Goal: Information Seeking & Learning: Learn about a topic

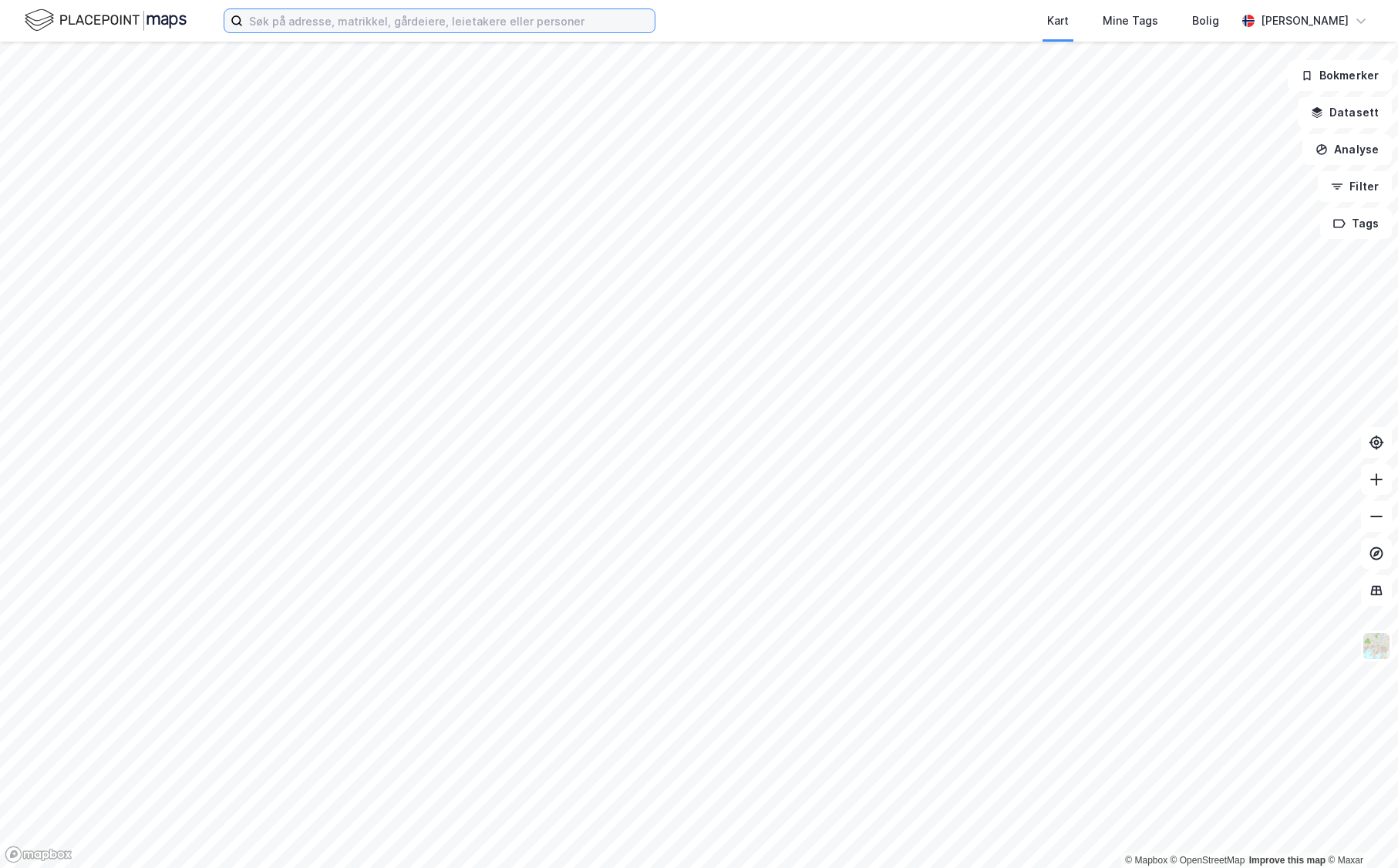
click at [541, 21] on input at bounding box center [448, 21] width 412 height 23
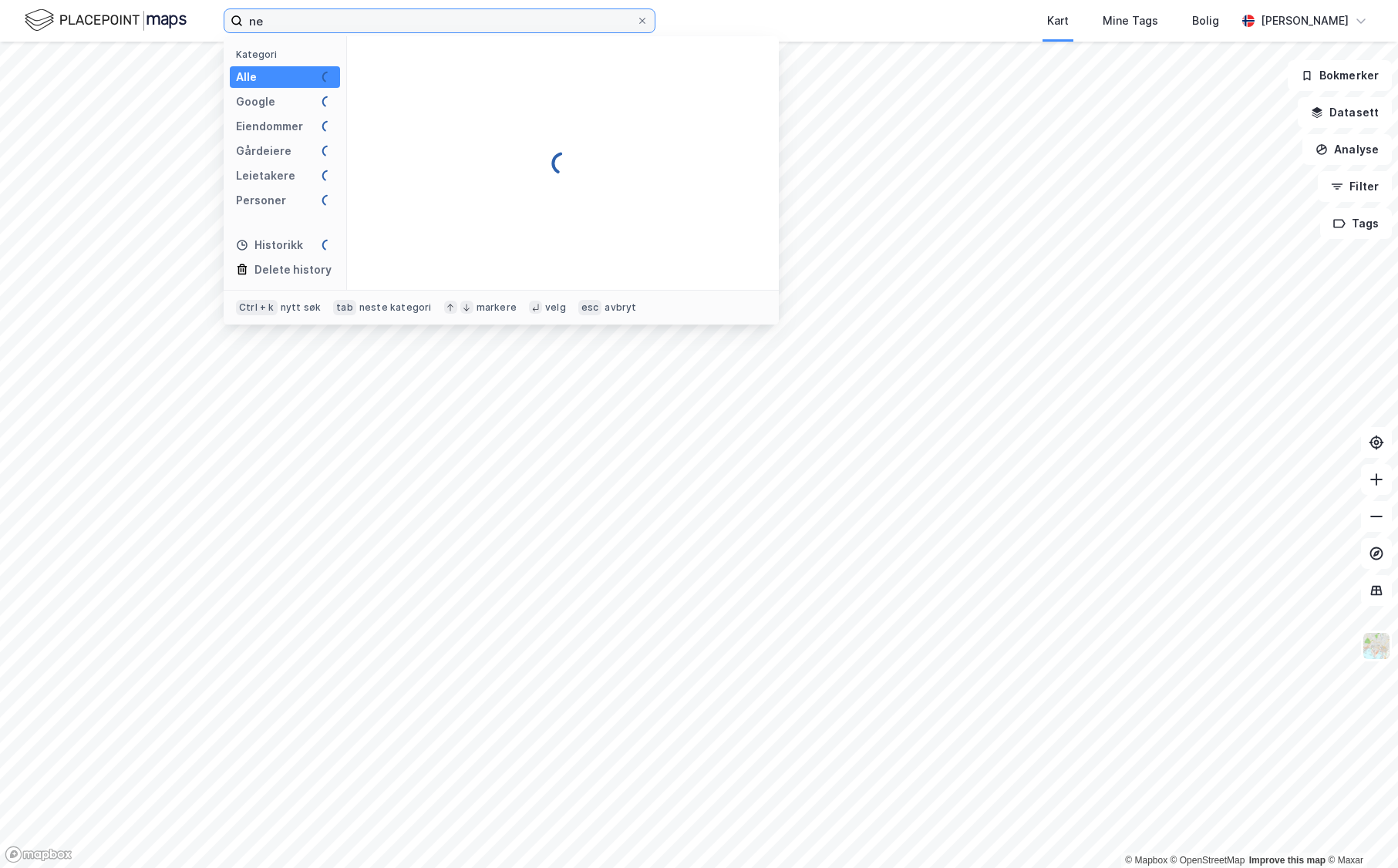
type input "n"
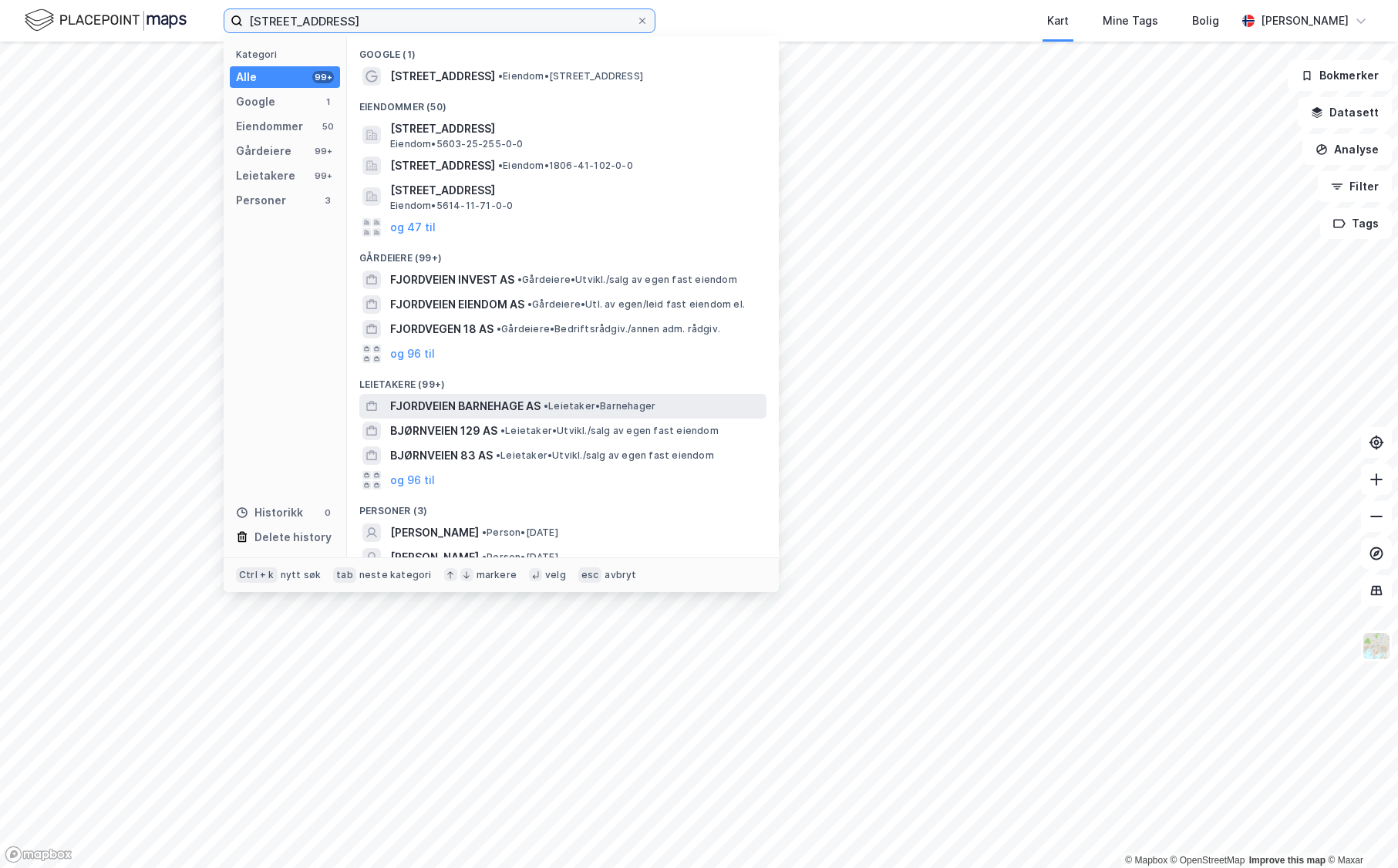
type input "[STREET_ADDRESS]"
click at [445, 405] on span "FJORDVEIEN BARNEHAGE AS" at bounding box center [465, 406] width 151 height 18
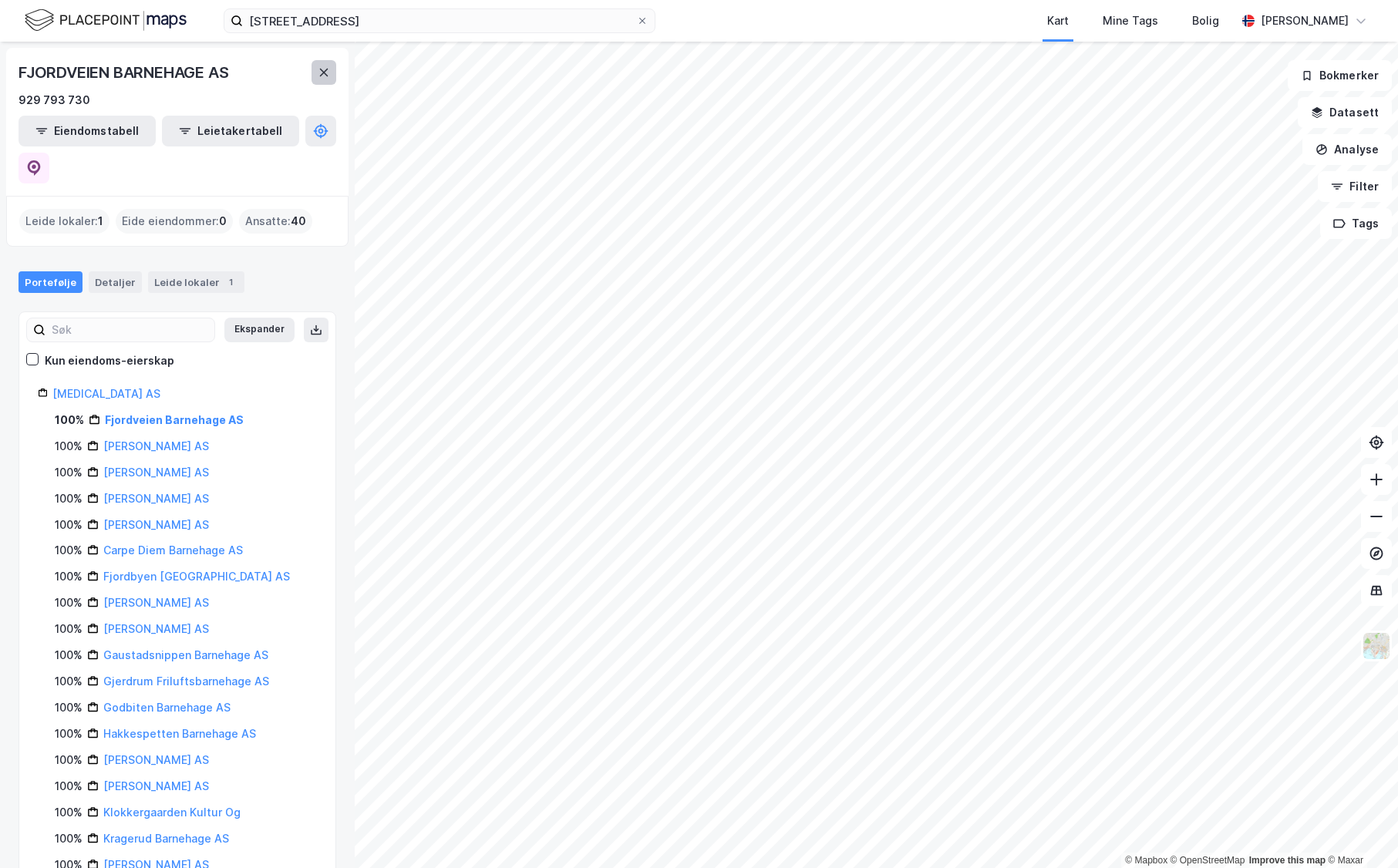
click at [319, 62] on button at bounding box center [324, 73] width 25 height 25
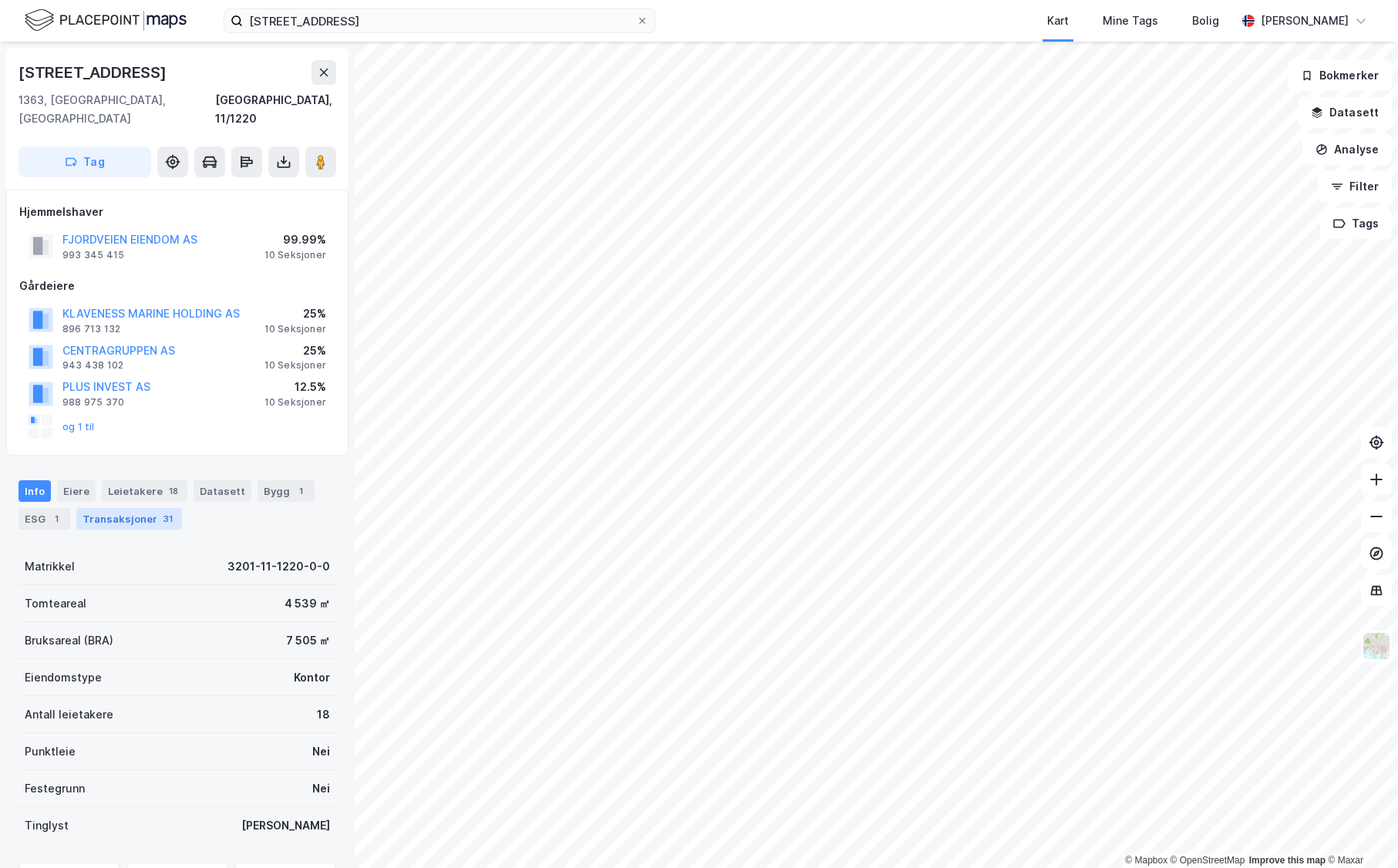
click at [122, 508] on div "Transaksjoner 31" at bounding box center [129, 518] width 106 height 21
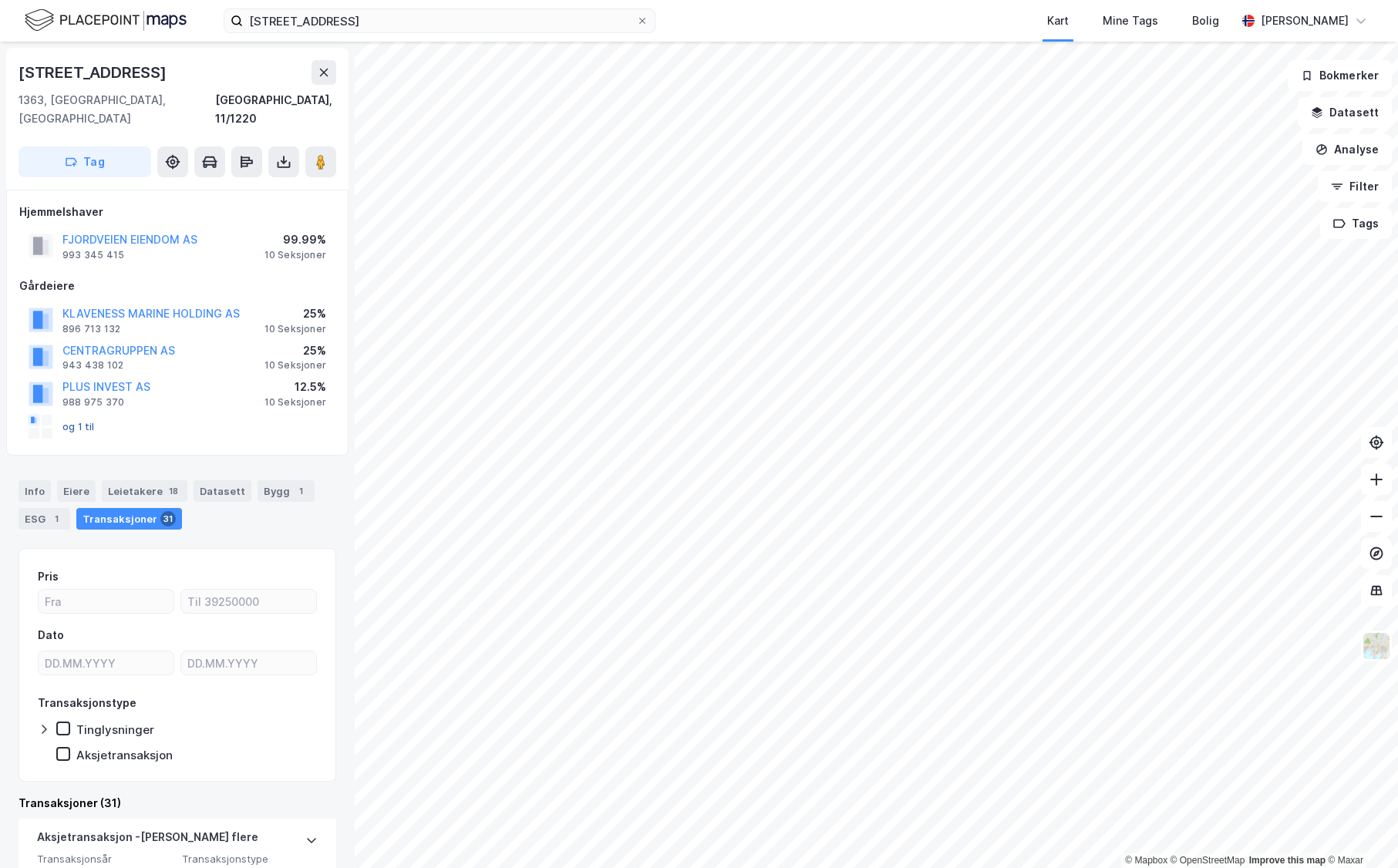
click at [0, 0] on button "og 1 til" at bounding box center [0, 0] width 0 height 0
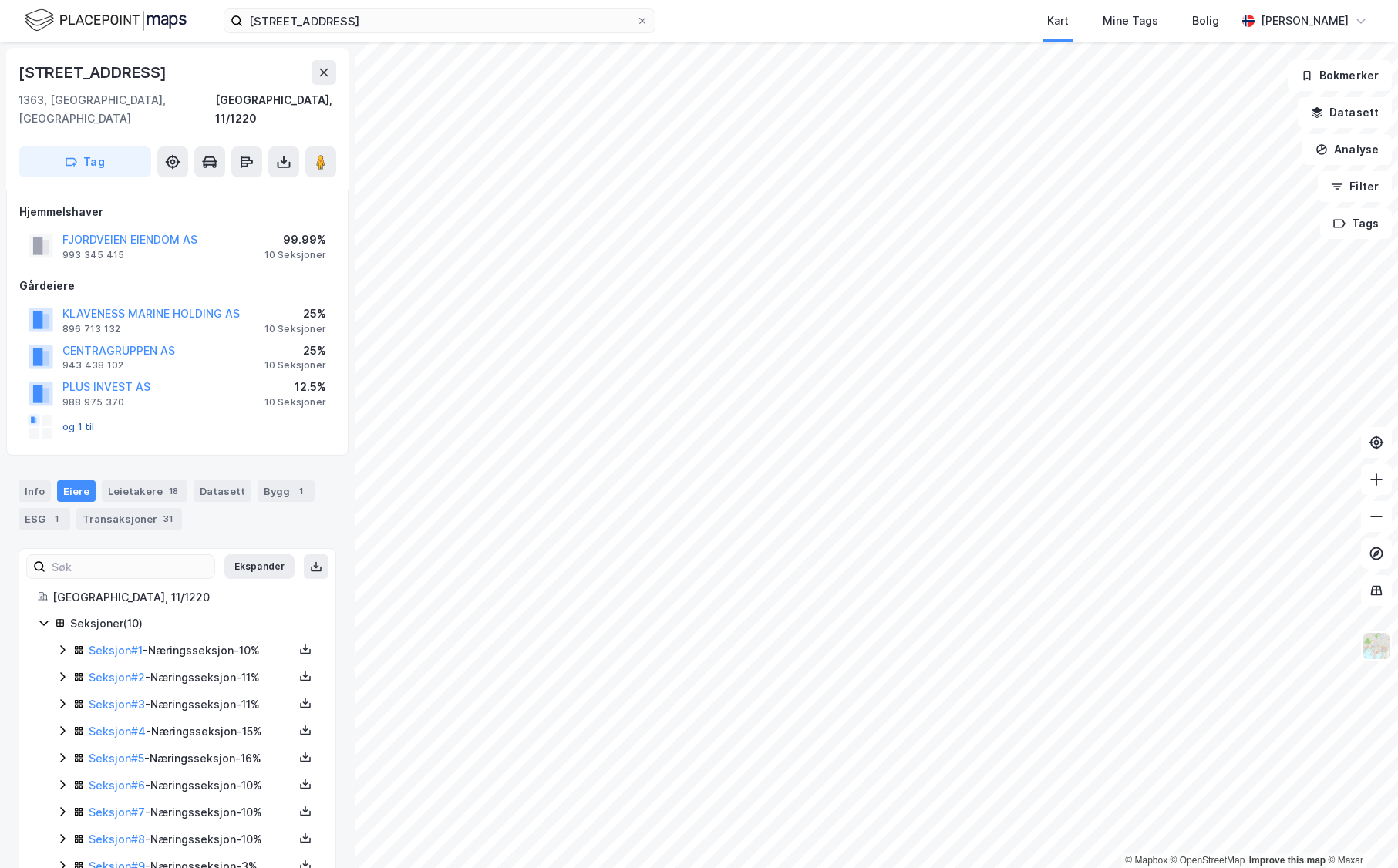
scroll to position [55, 0]
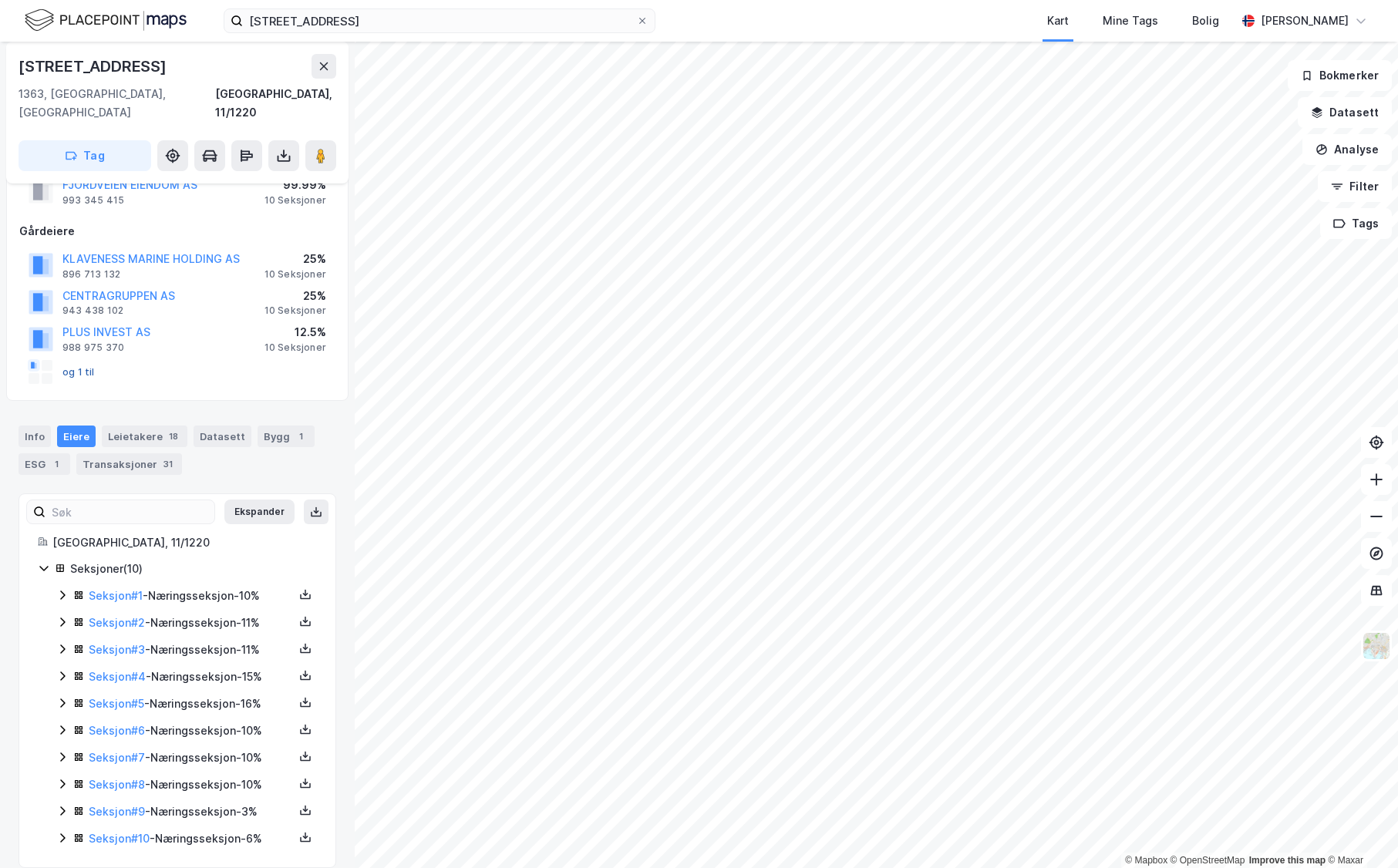
click at [0, 0] on button "og 1 til" at bounding box center [0, 0] width 0 height 0
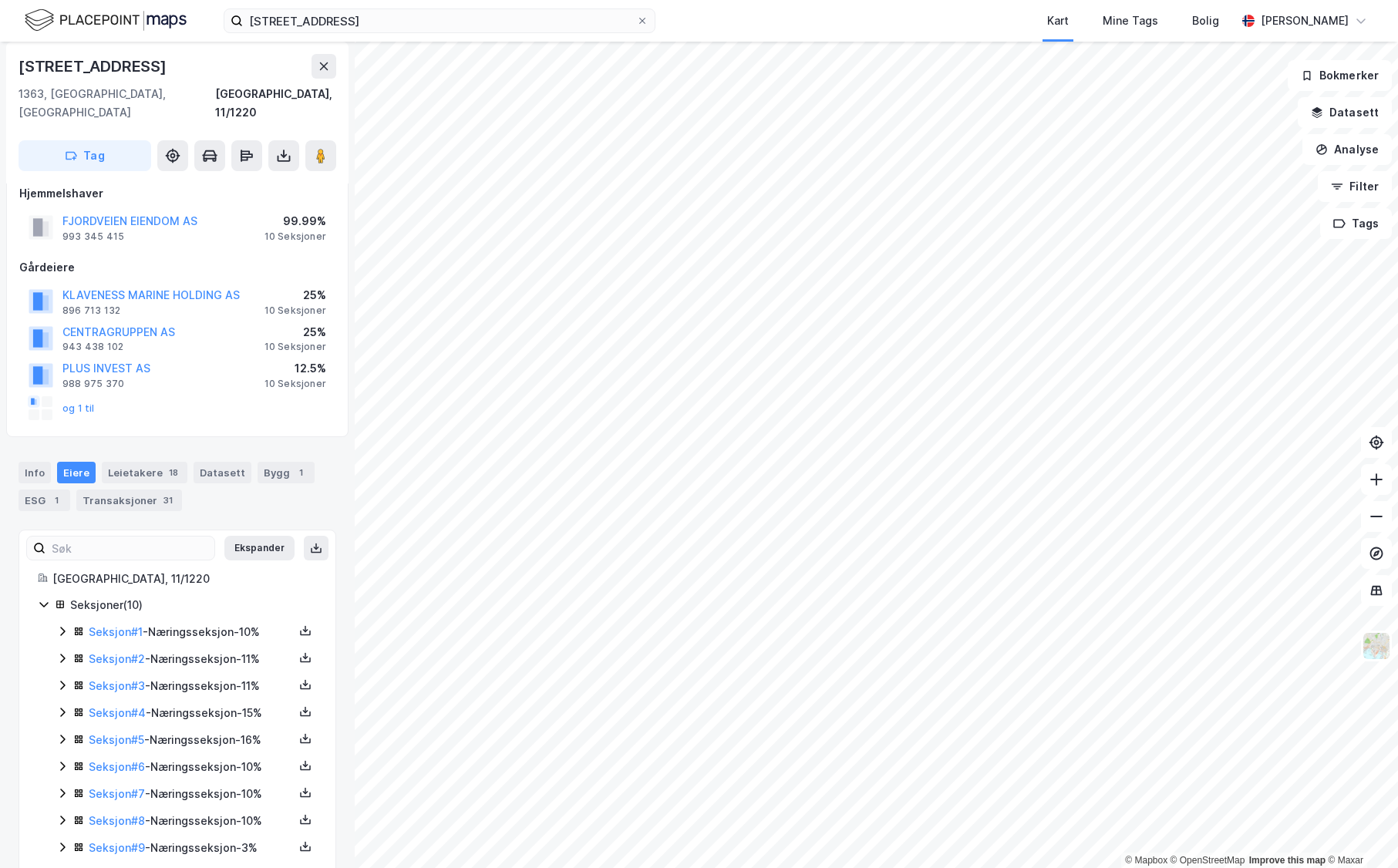
scroll to position [0, 0]
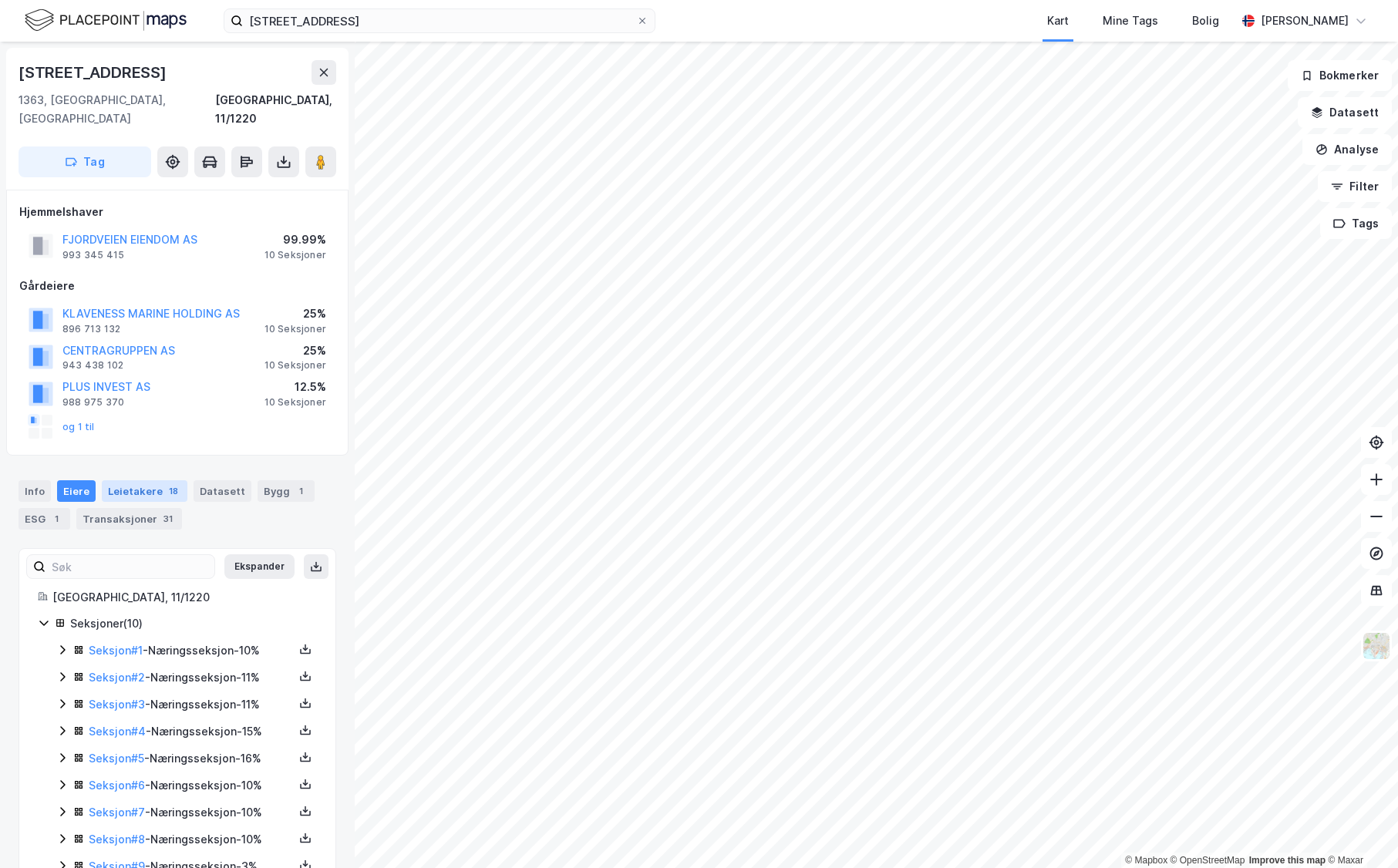
click at [142, 480] on div "Leietakere 18" at bounding box center [144, 491] width 85 height 21
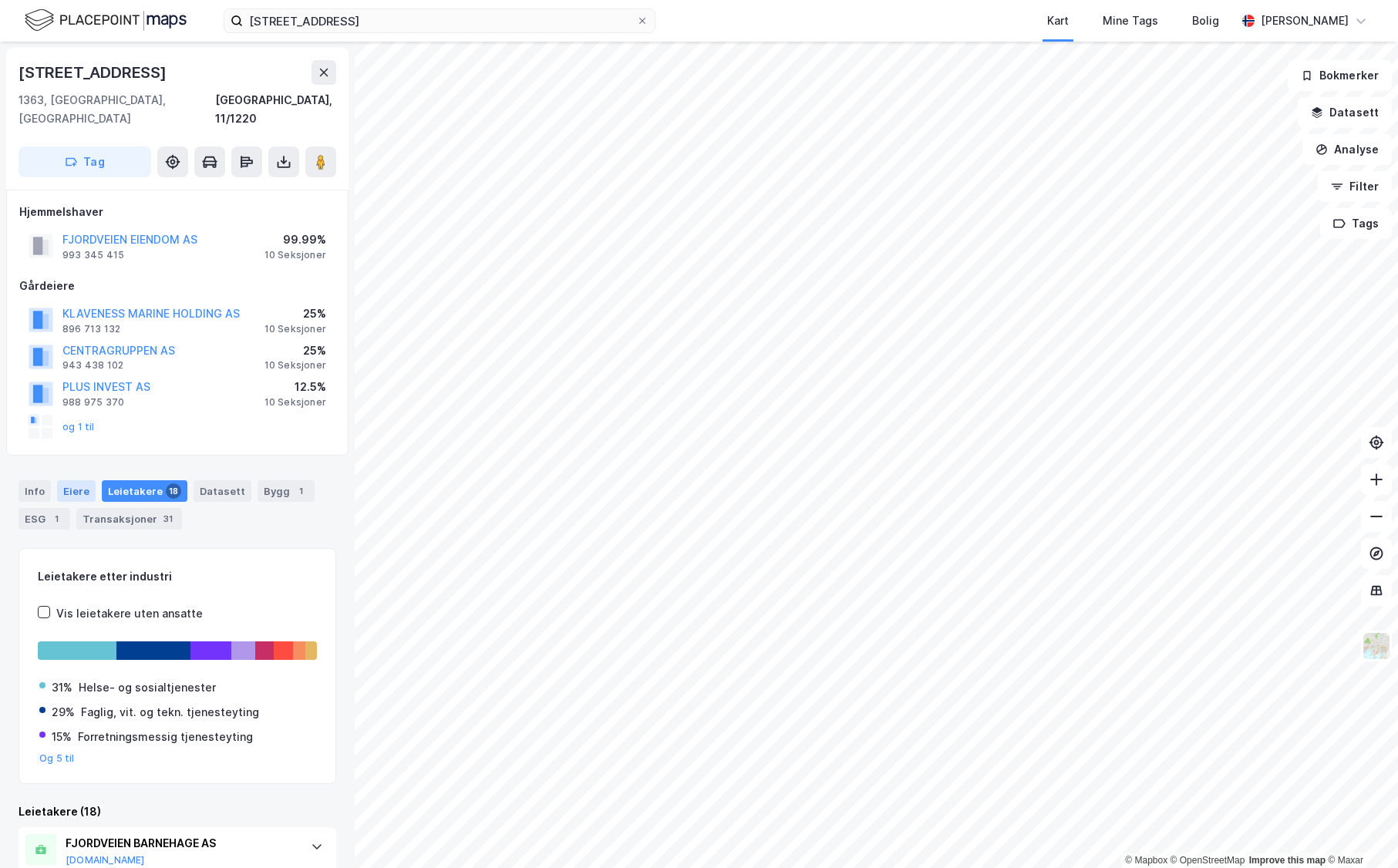
click at [69, 480] on div "Eiere" at bounding box center [76, 491] width 38 height 21
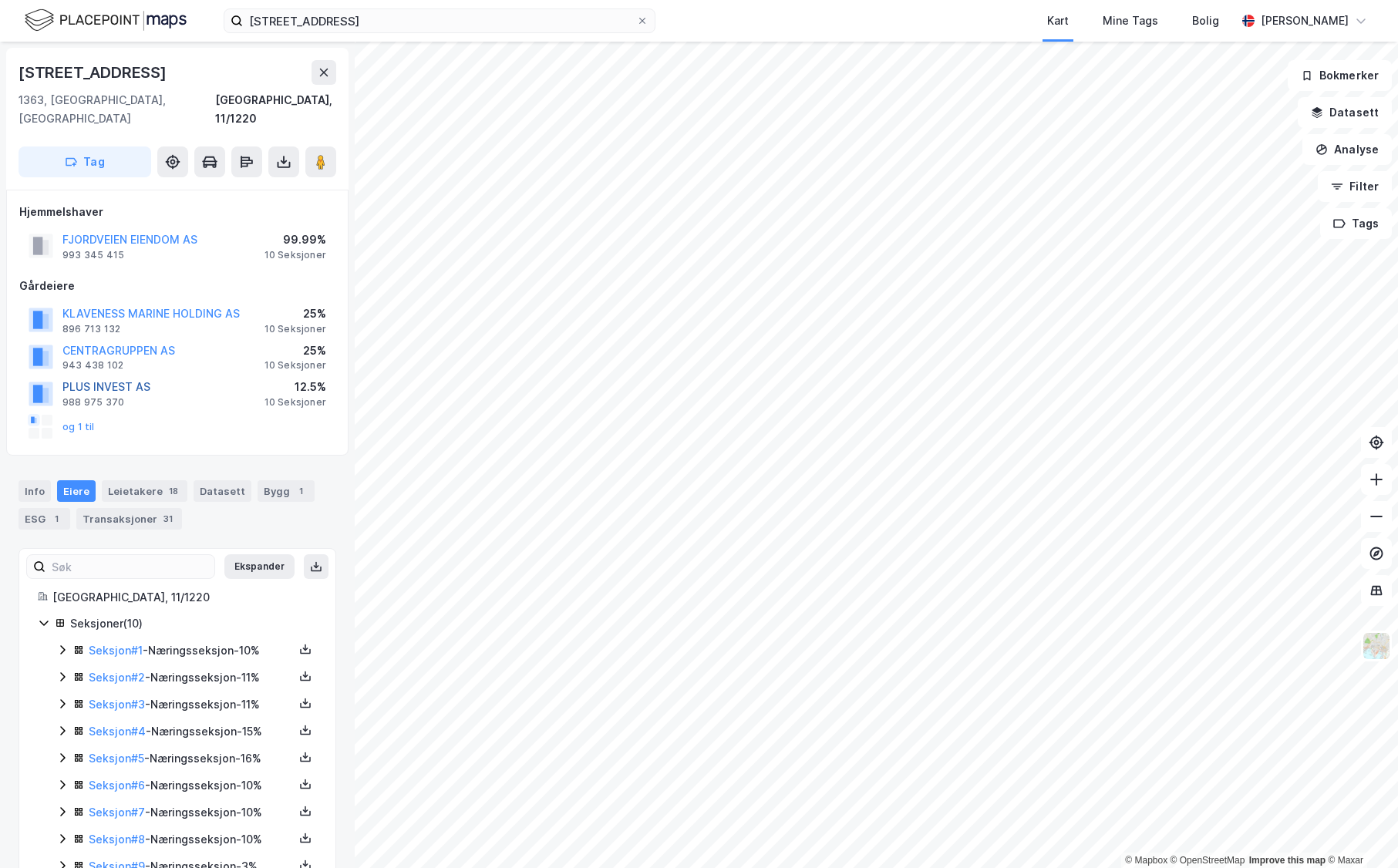
click at [0, 0] on button "PLUS INVEST AS" at bounding box center [0, 0] width 0 height 0
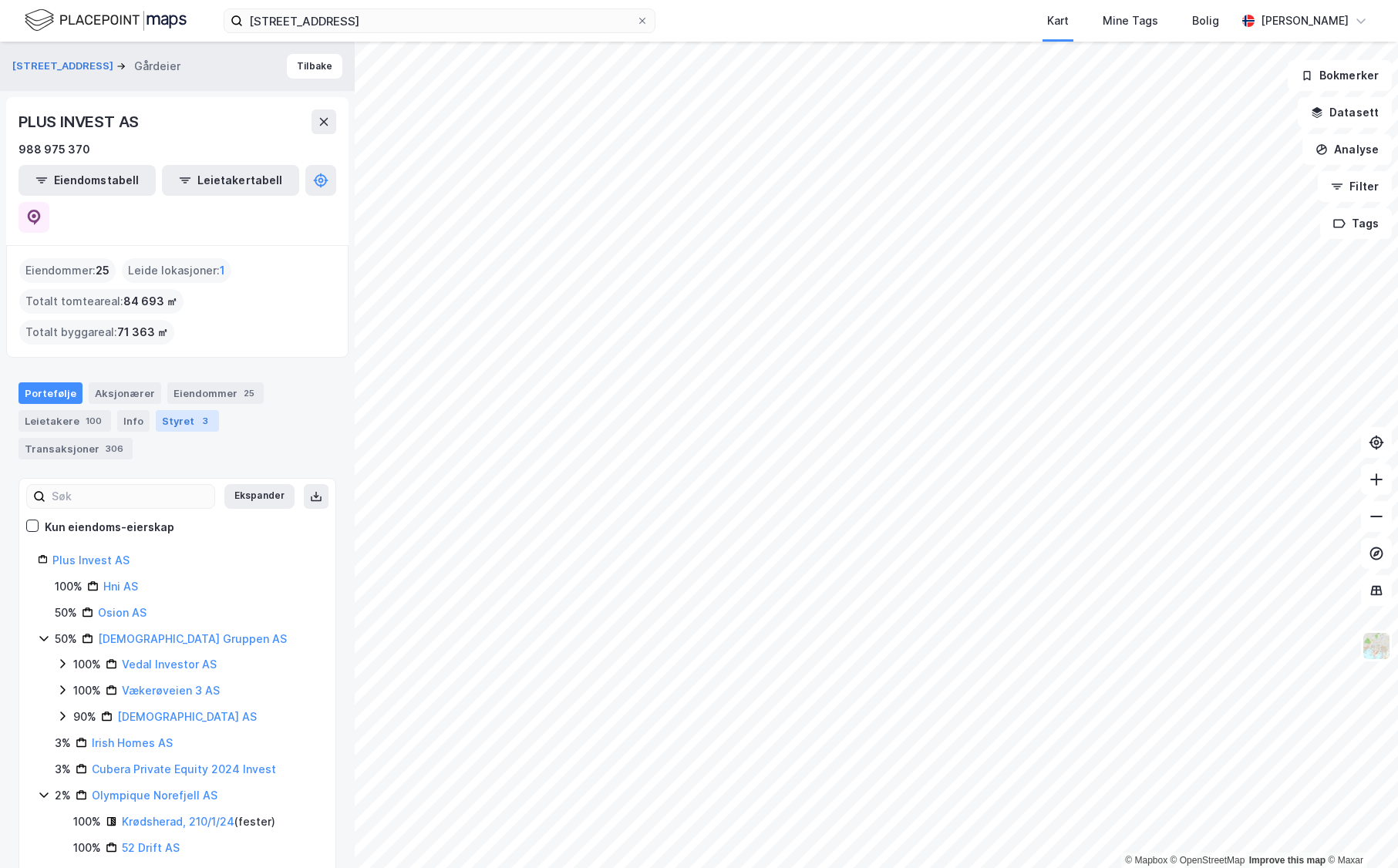
click at [182, 410] on div "Styret 3" at bounding box center [187, 421] width 63 height 21
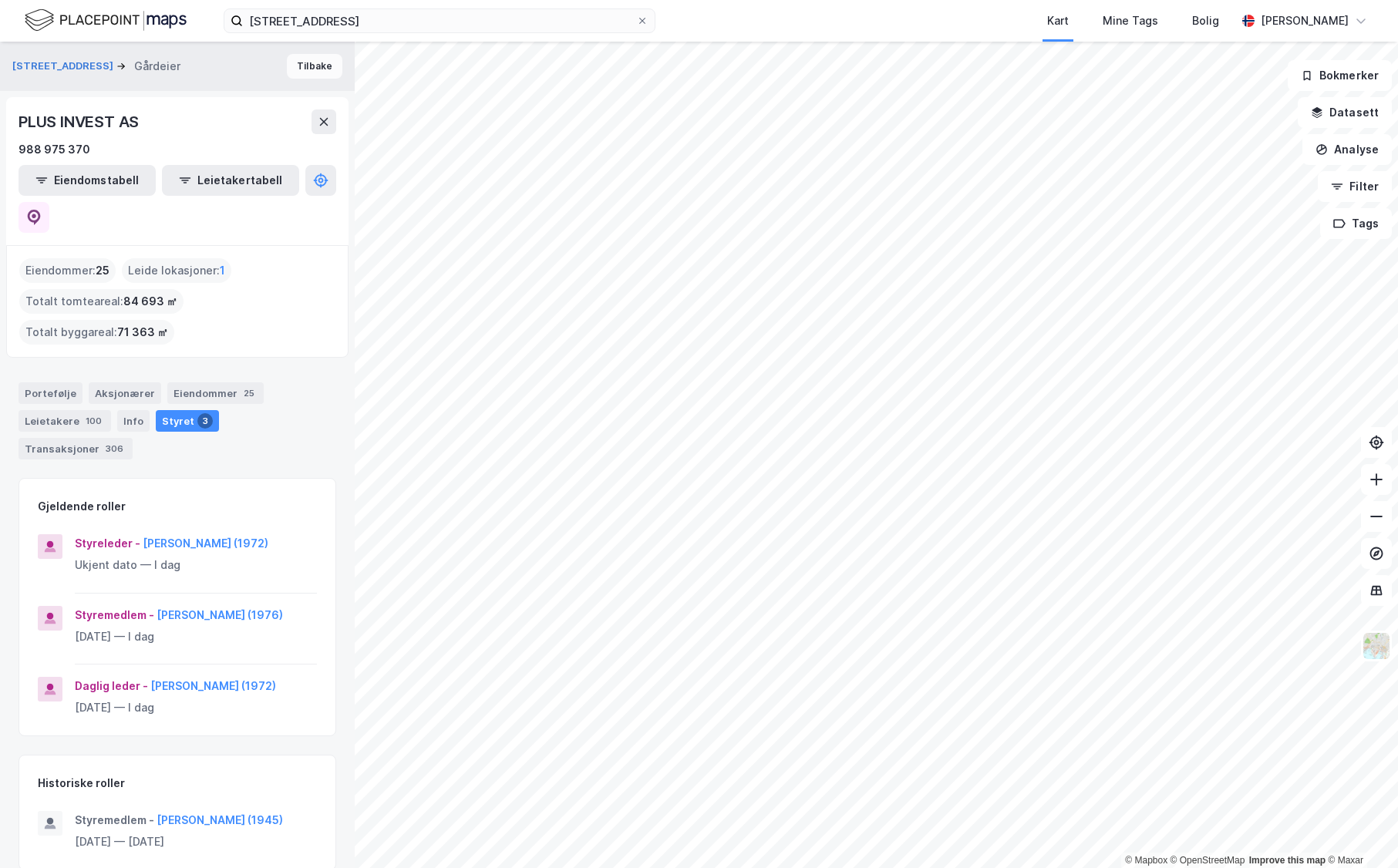
click at [325, 56] on button "Tilbake" at bounding box center [315, 66] width 56 height 25
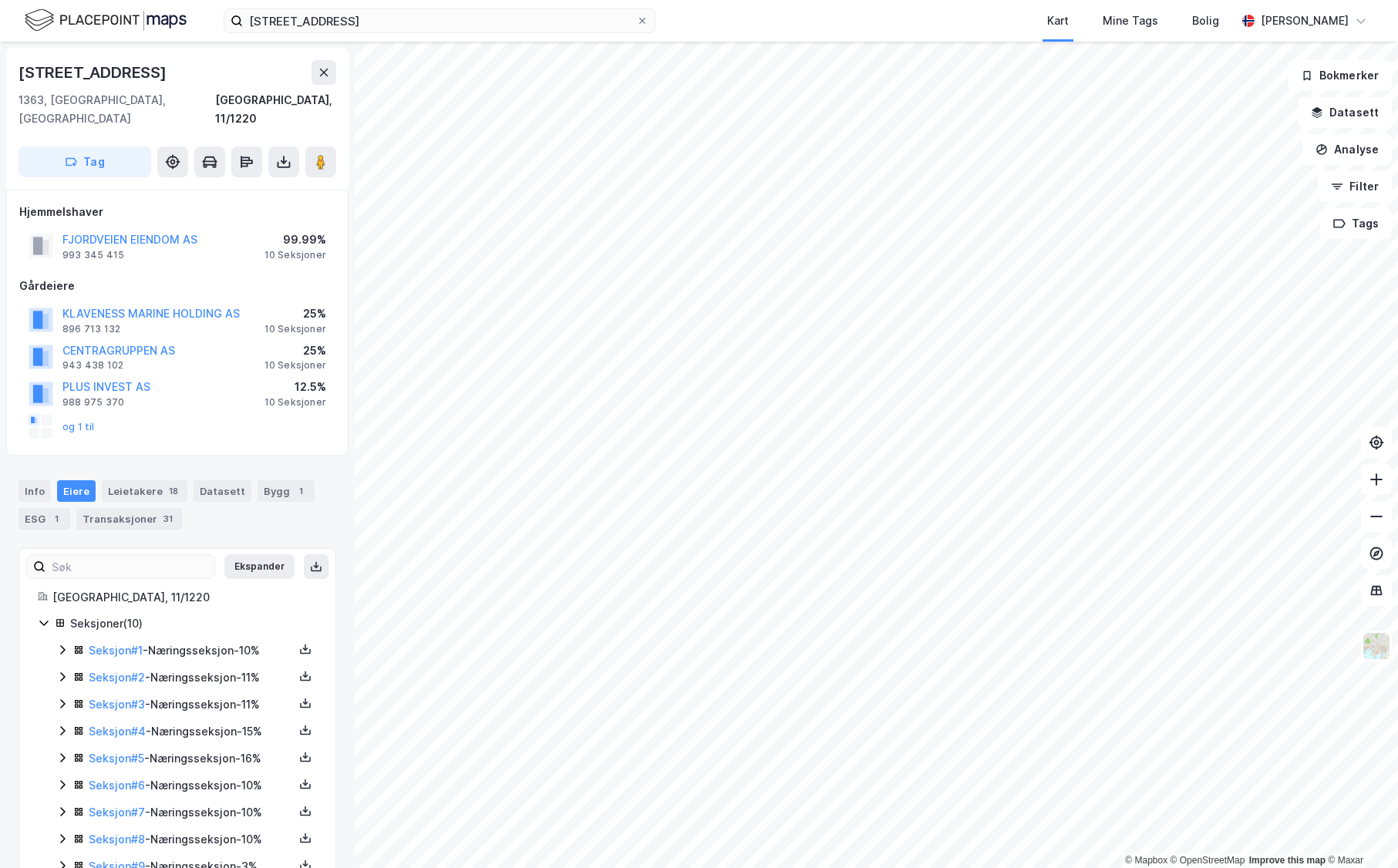
scroll to position [1, 0]
click at [0, 0] on button "og 1 til" at bounding box center [0, 0] width 0 height 0
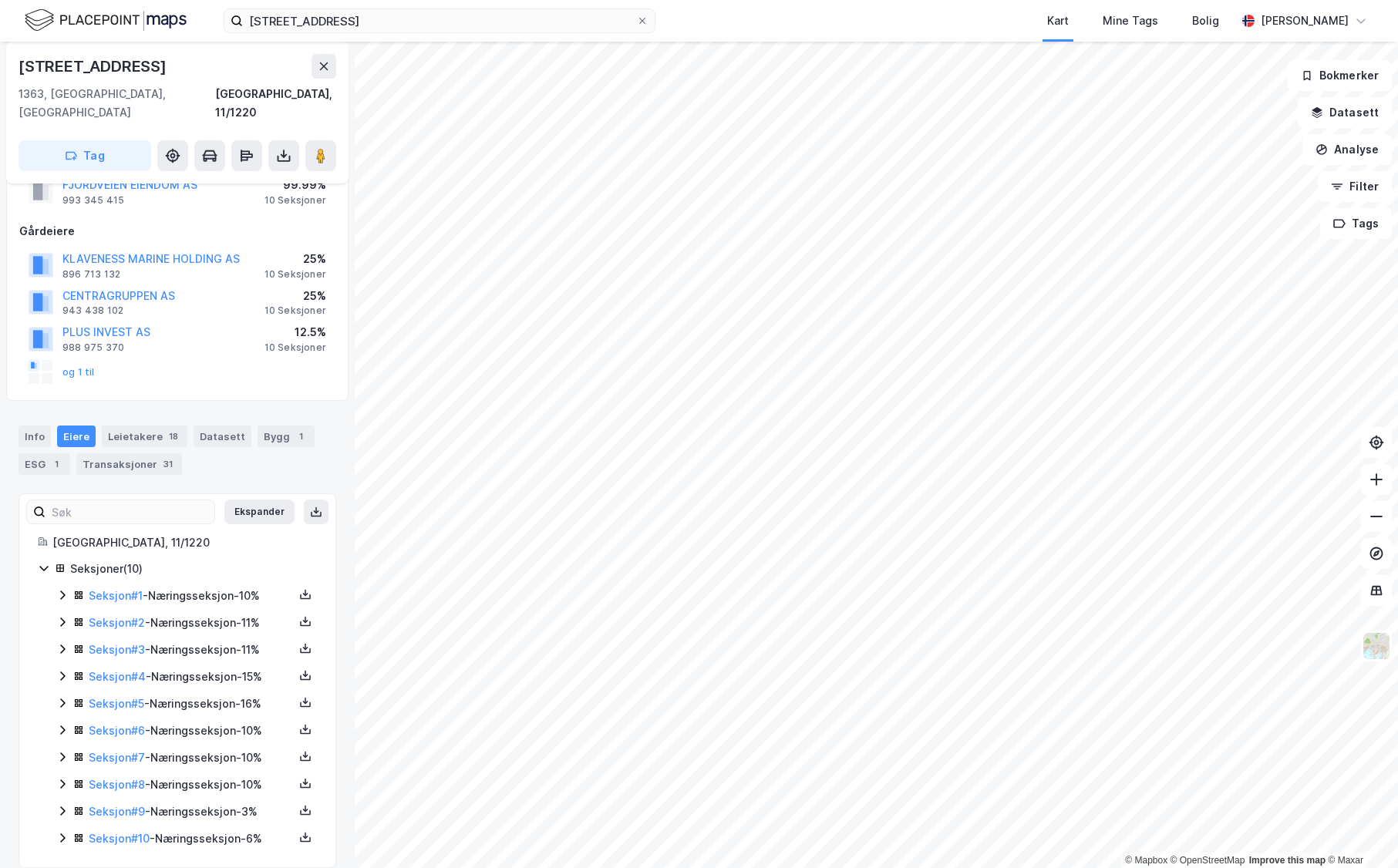
click at [58, 590] on icon at bounding box center [62, 595] width 12 height 12
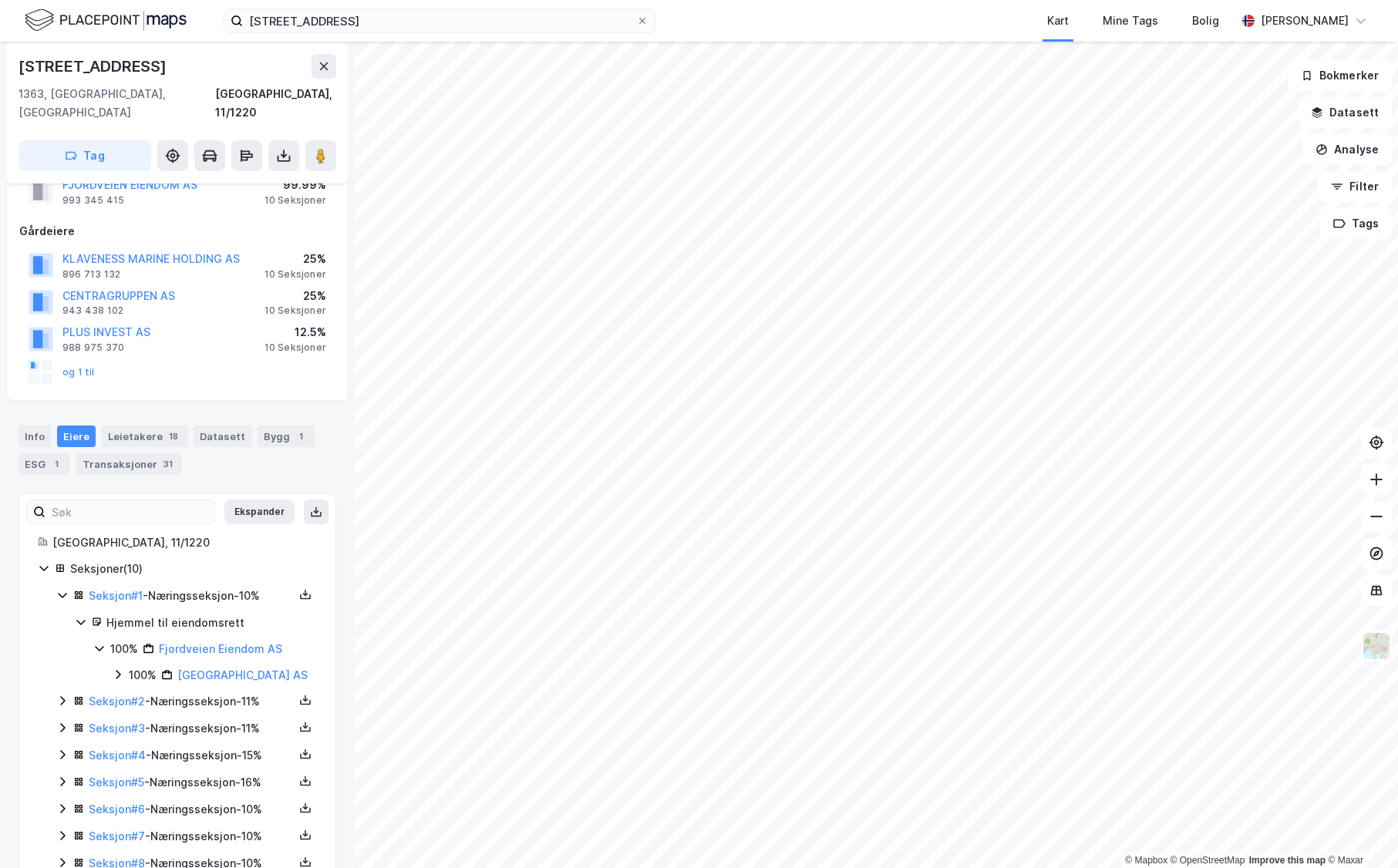
click at [58, 590] on icon at bounding box center [62, 595] width 12 height 12
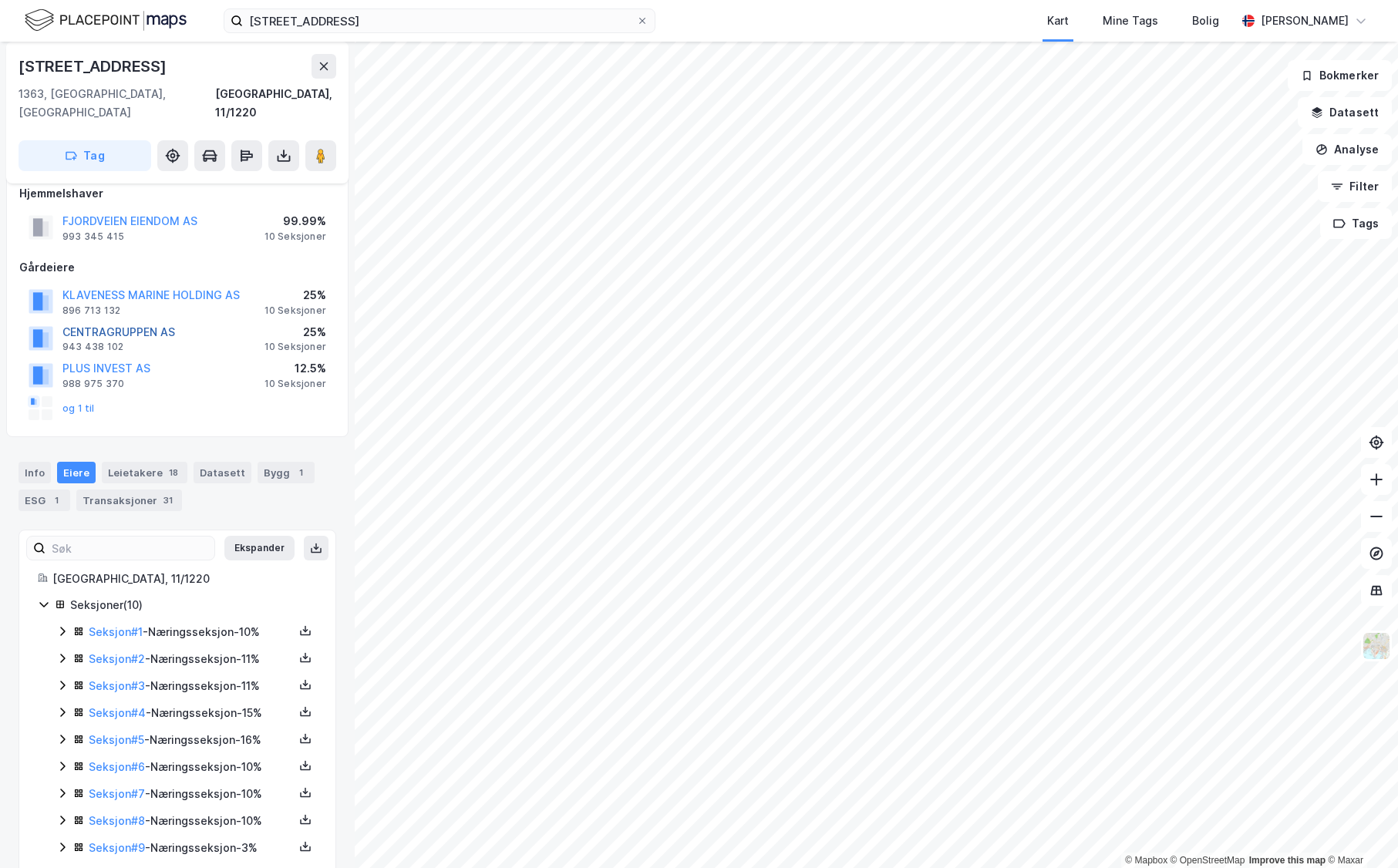
scroll to position [0, 0]
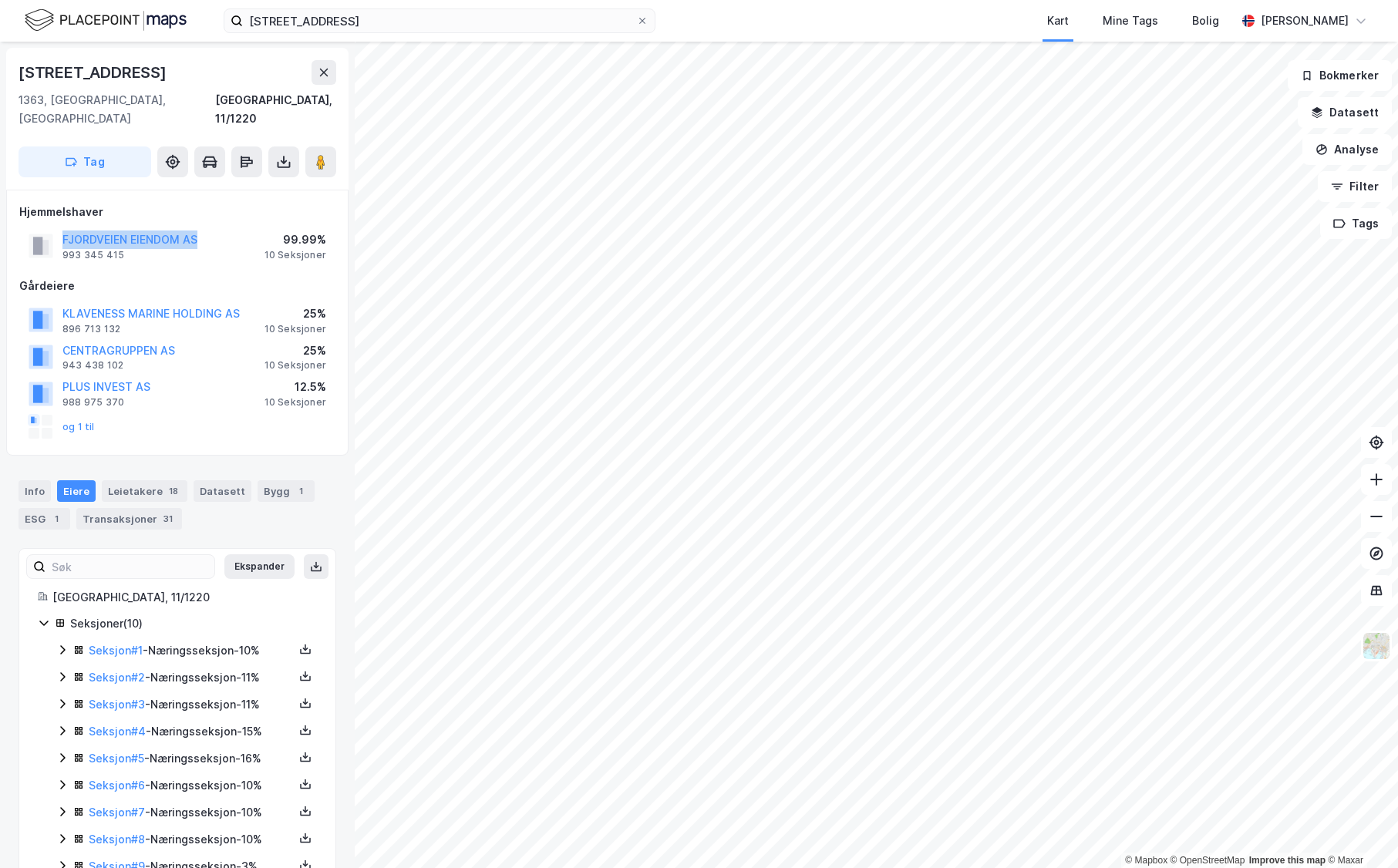
drag, startPoint x: 213, startPoint y: 225, endPoint x: 45, endPoint y: 230, distance: 168.1
click at [45, 230] on div "FJORDVEIEN EIENDOM AS 993 345 415 99.99% 10 Seksjoner" at bounding box center [177, 246] width 316 height 37
copy button "FJORDVEIEN EIENDOM AS"
click at [205, 72] on div "[STREET_ADDRESS]" at bounding box center [177, 73] width 318 height 25
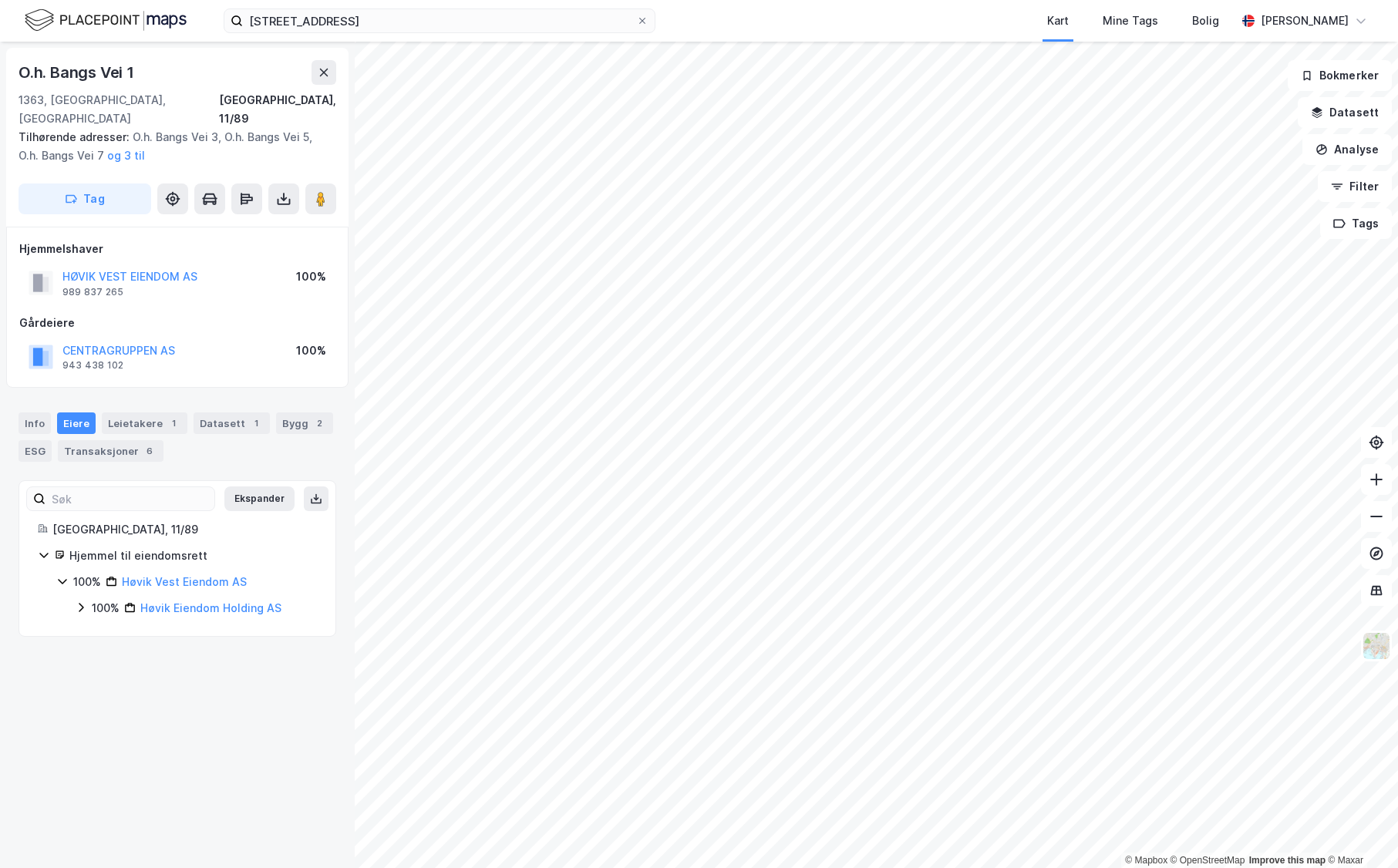
click at [112, 268] on div "HØVIK VEST EIENDOM AS" at bounding box center [130, 277] width 135 height 18
click at [0, 0] on button "HØVIK VEST EIENDOM AS" at bounding box center [0, 0] width 0 height 0
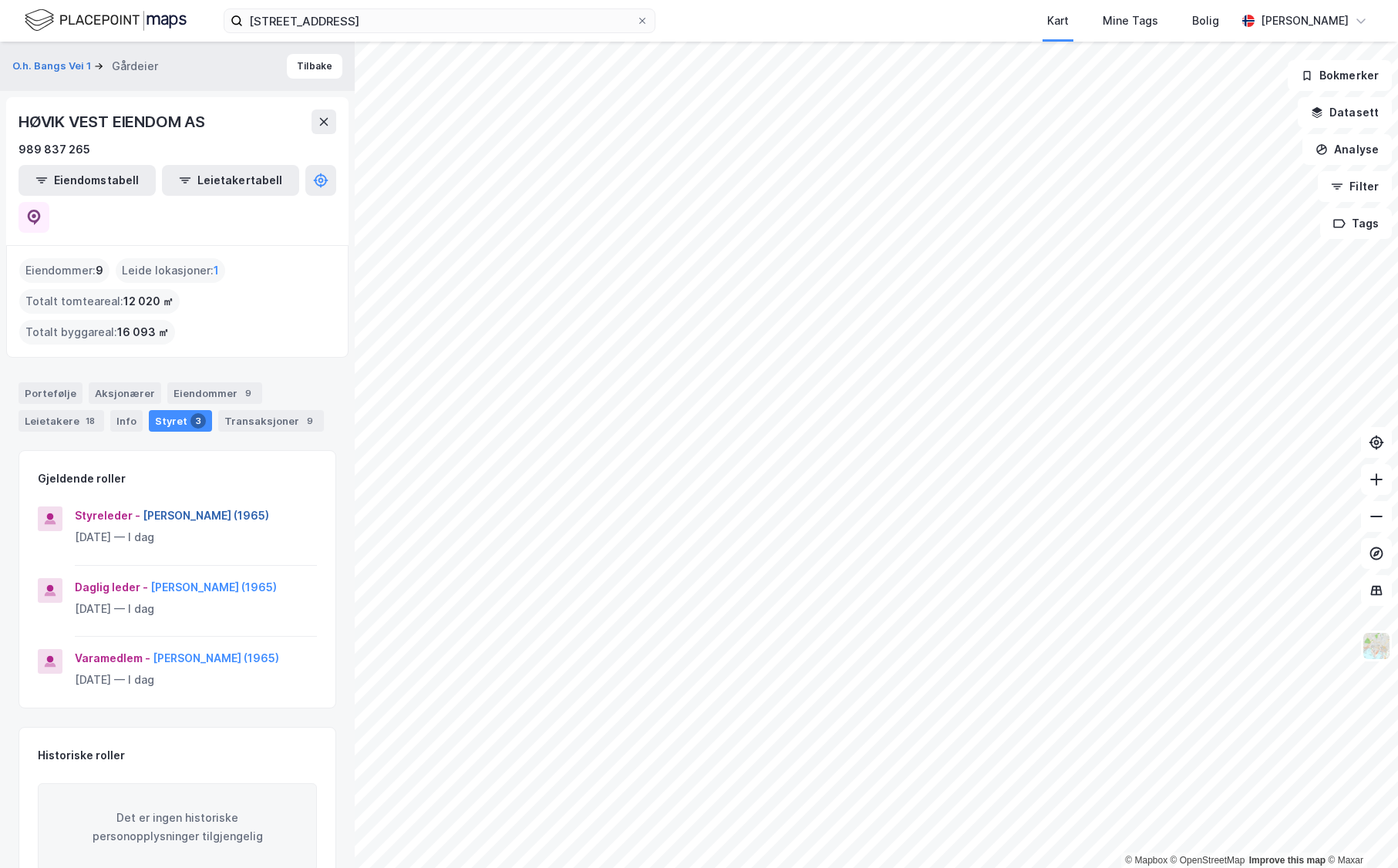
click at [0, 0] on button "[PERSON_NAME] (1965)" at bounding box center [0, 0] width 0 height 0
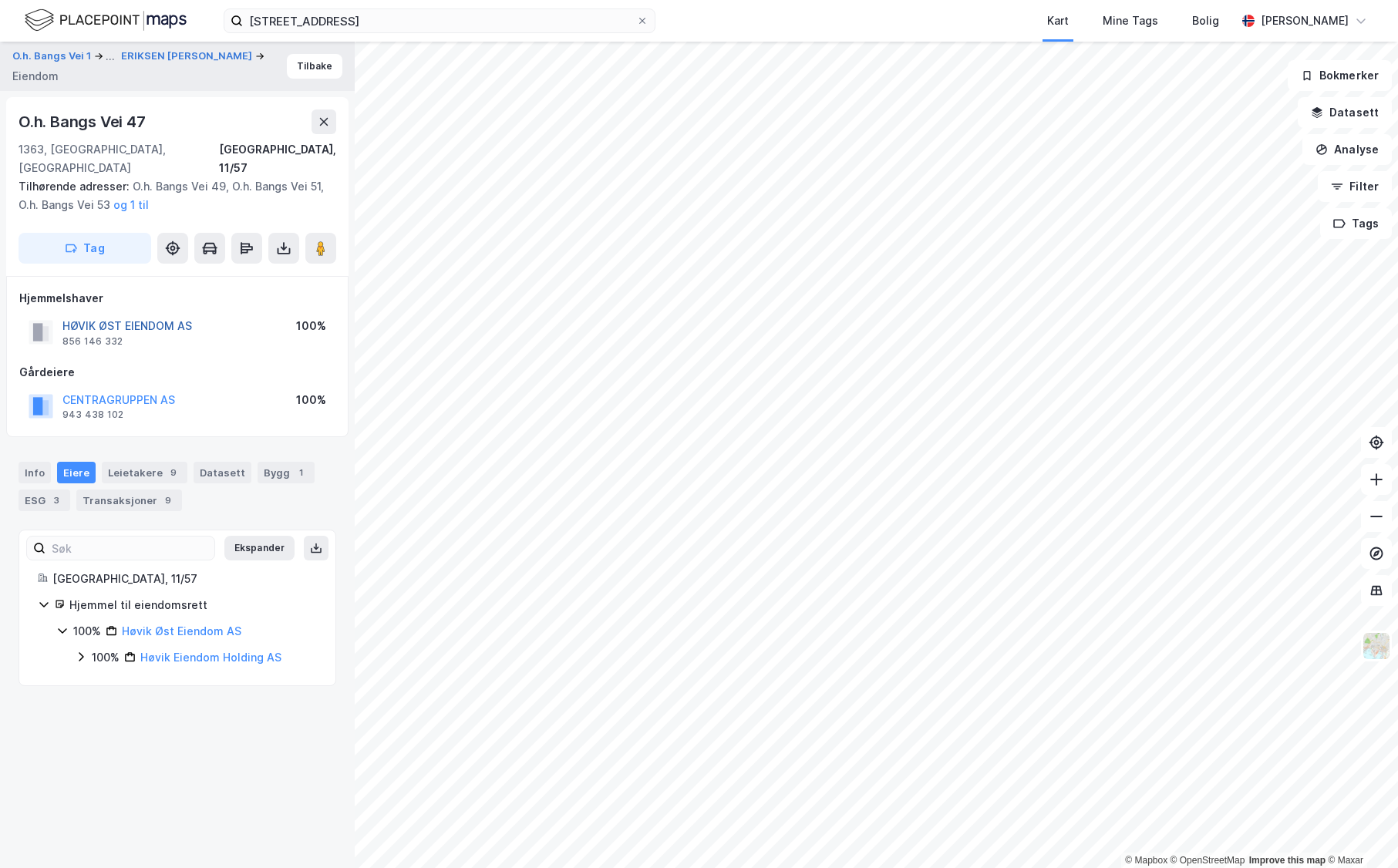
click at [0, 0] on button "HØVIK ØST EIENDOM AS" at bounding box center [0, 0] width 0 height 0
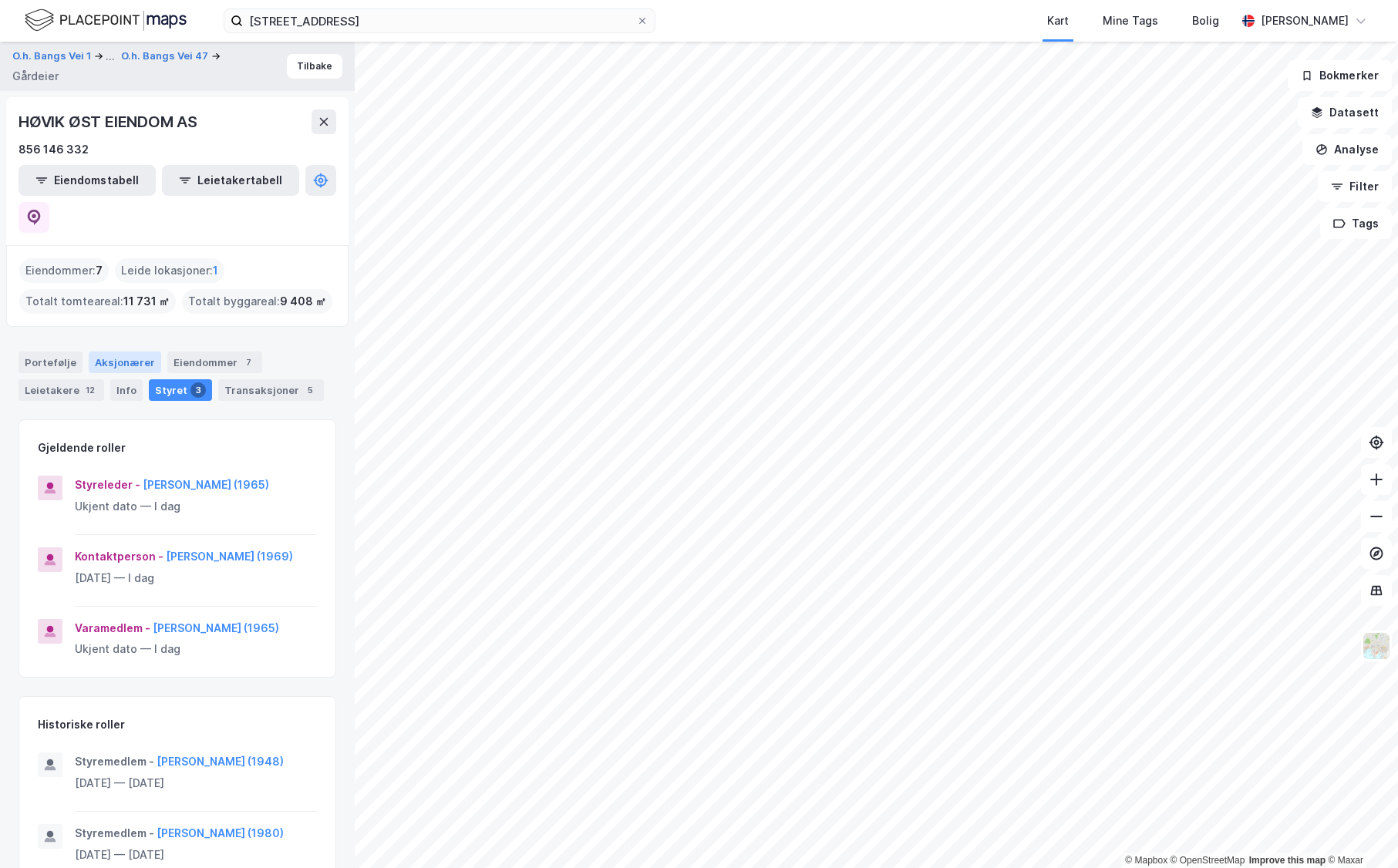
click at [130, 351] on div "Aksjonærer" at bounding box center [124, 362] width 72 height 21
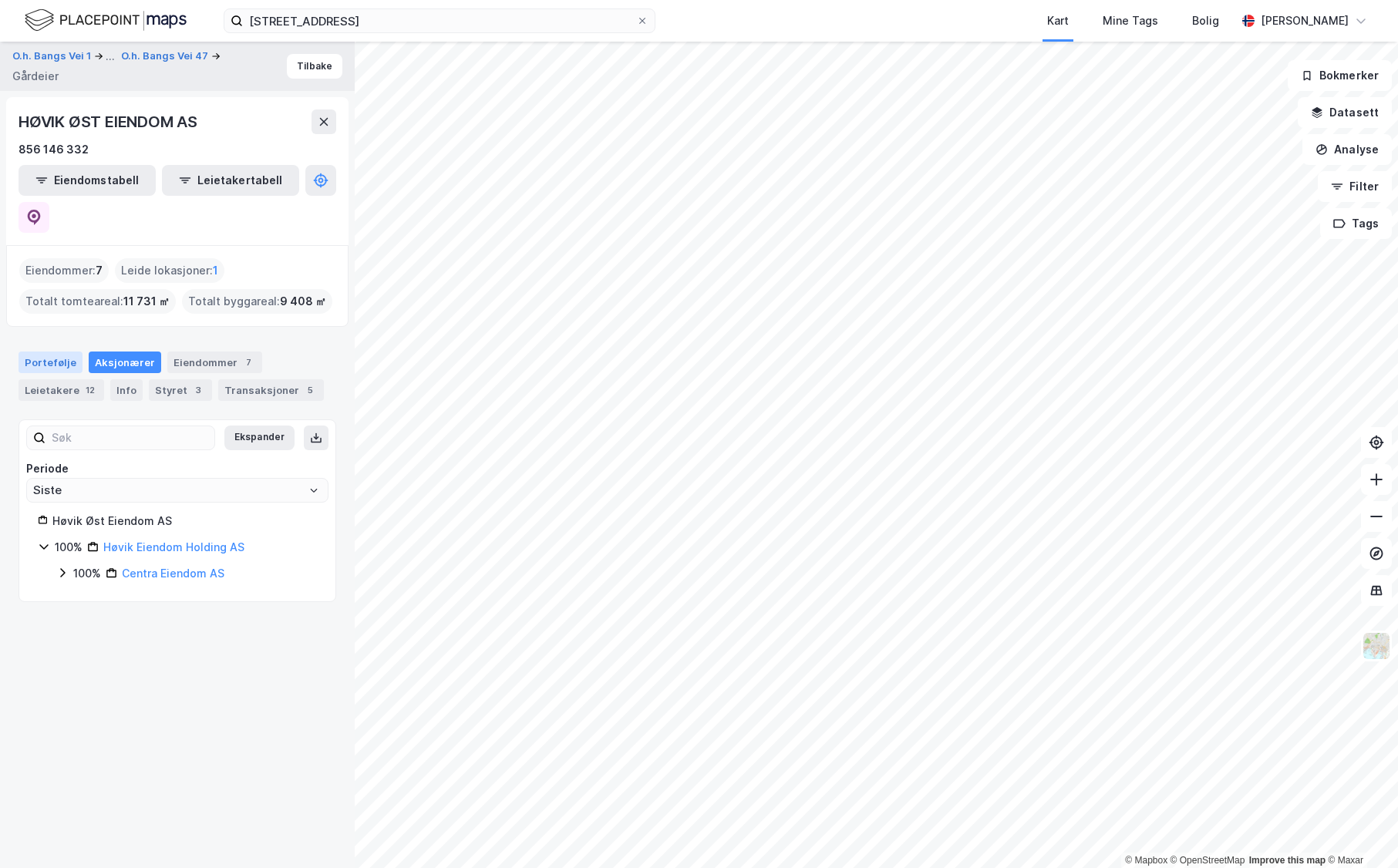
click at [53, 351] on div "Portefølje" at bounding box center [50, 362] width 64 height 21
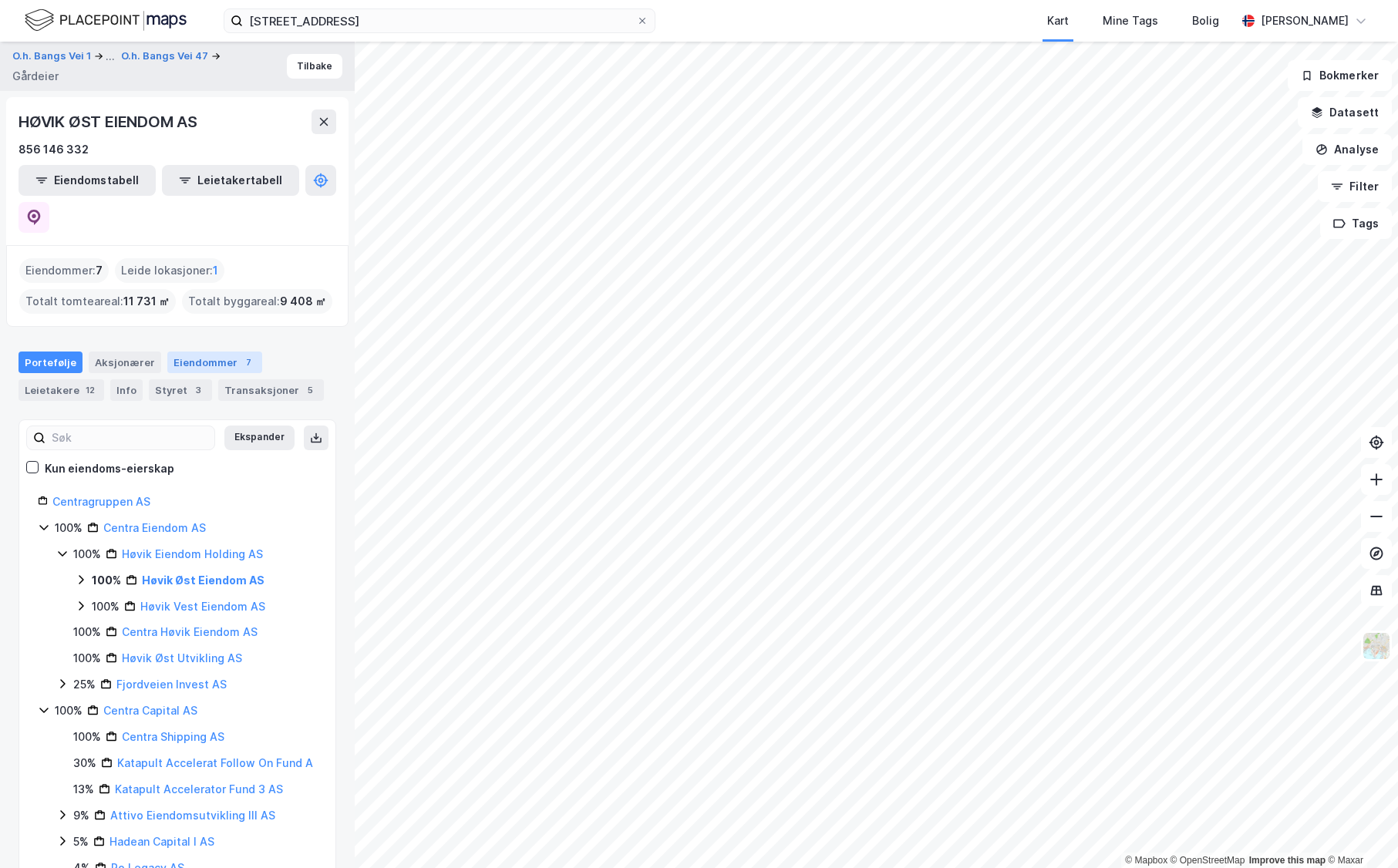
click at [222, 351] on div "Eiendommer 7" at bounding box center [214, 362] width 95 height 21
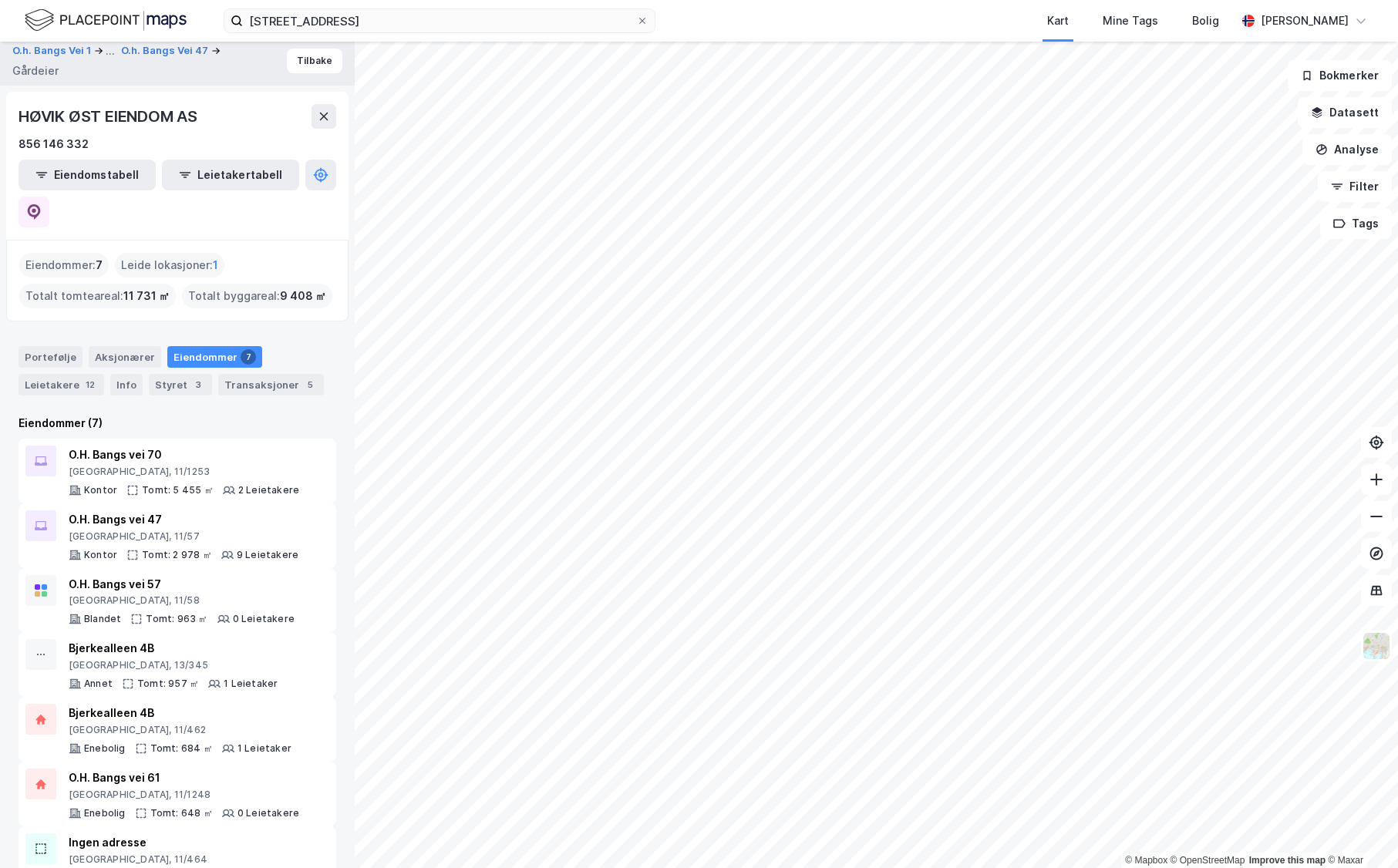
scroll to position [11, 0]
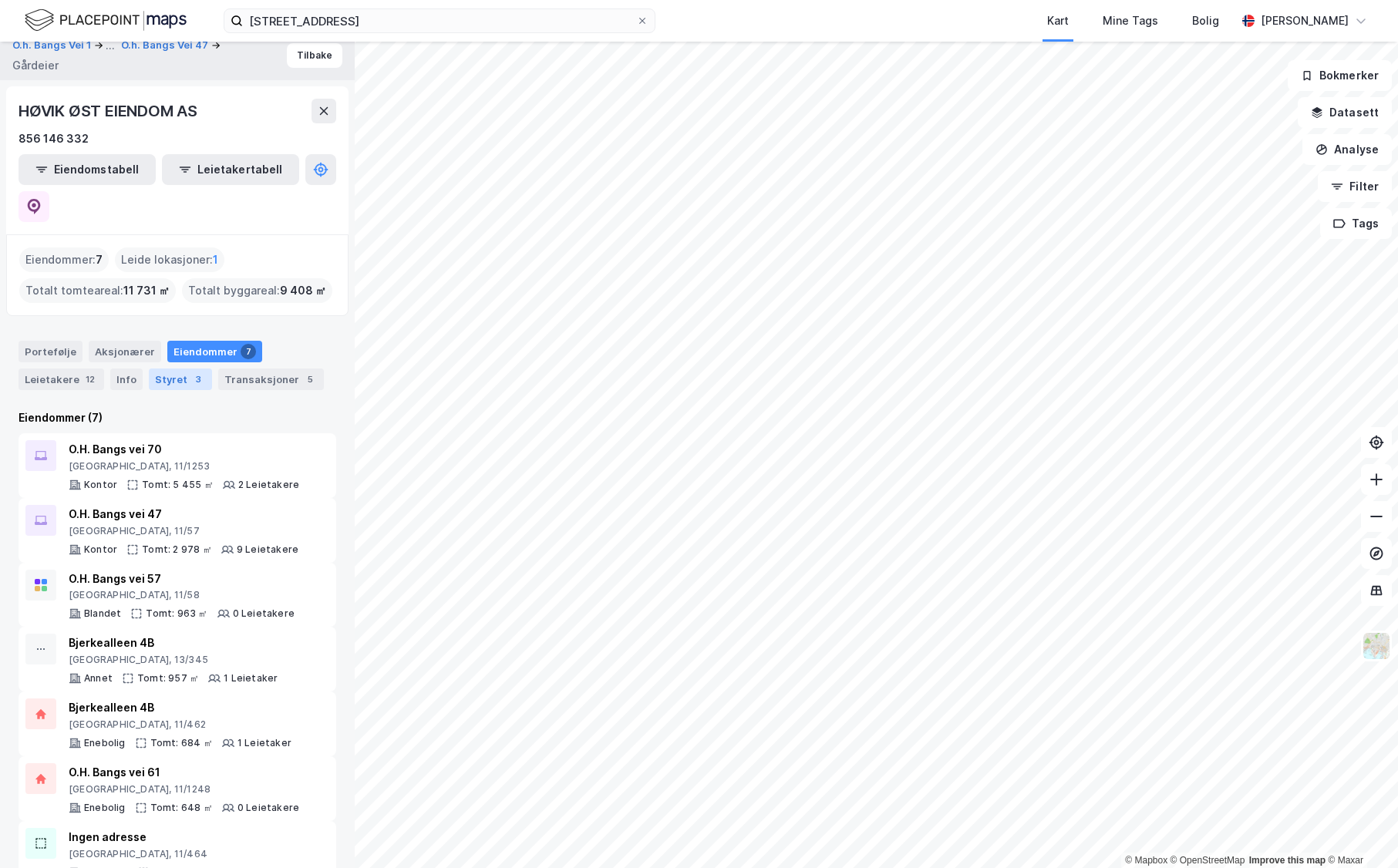
click at [175, 369] on div "Styret 3" at bounding box center [181, 379] width 63 height 21
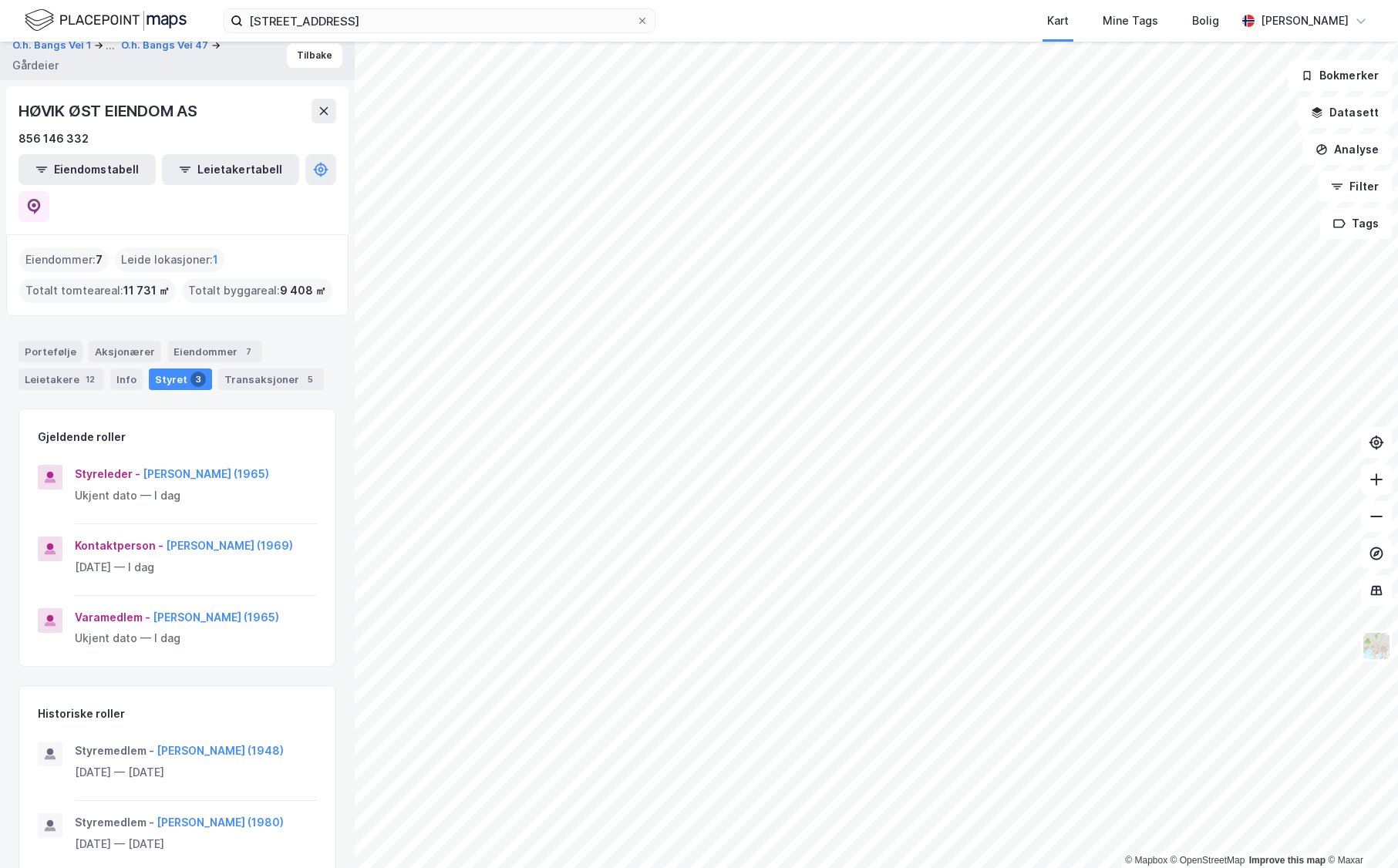
click at [252, 341] on div "Portefølje Aksjonærer Eiendommer 7 Leietakere 12 Info Styret 3 Transaksjoner 5" at bounding box center [177, 365] width 318 height 49
click at [252, 369] on div "Transaksjoner 5" at bounding box center [271, 379] width 106 height 21
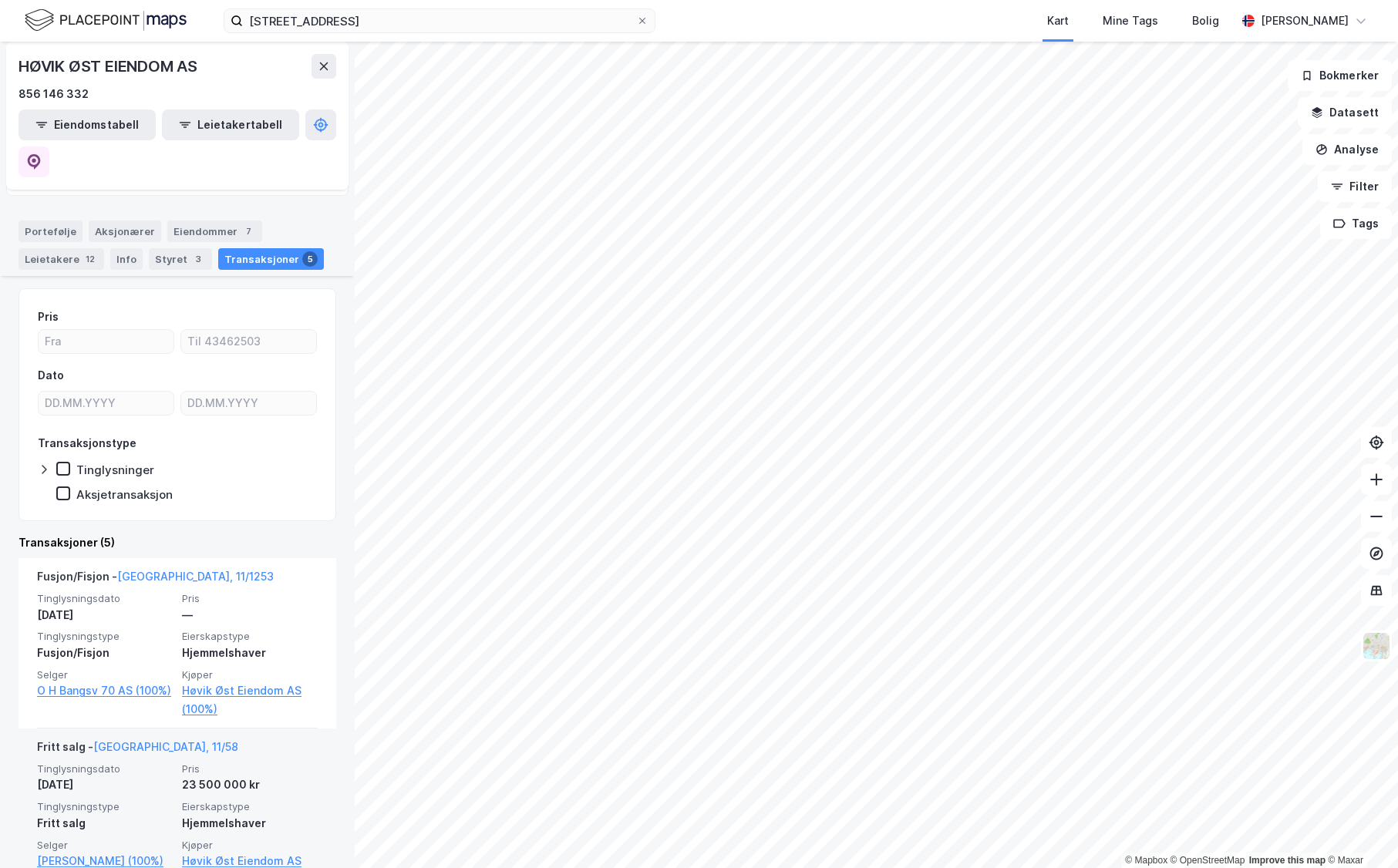
scroll to position [386, 0]
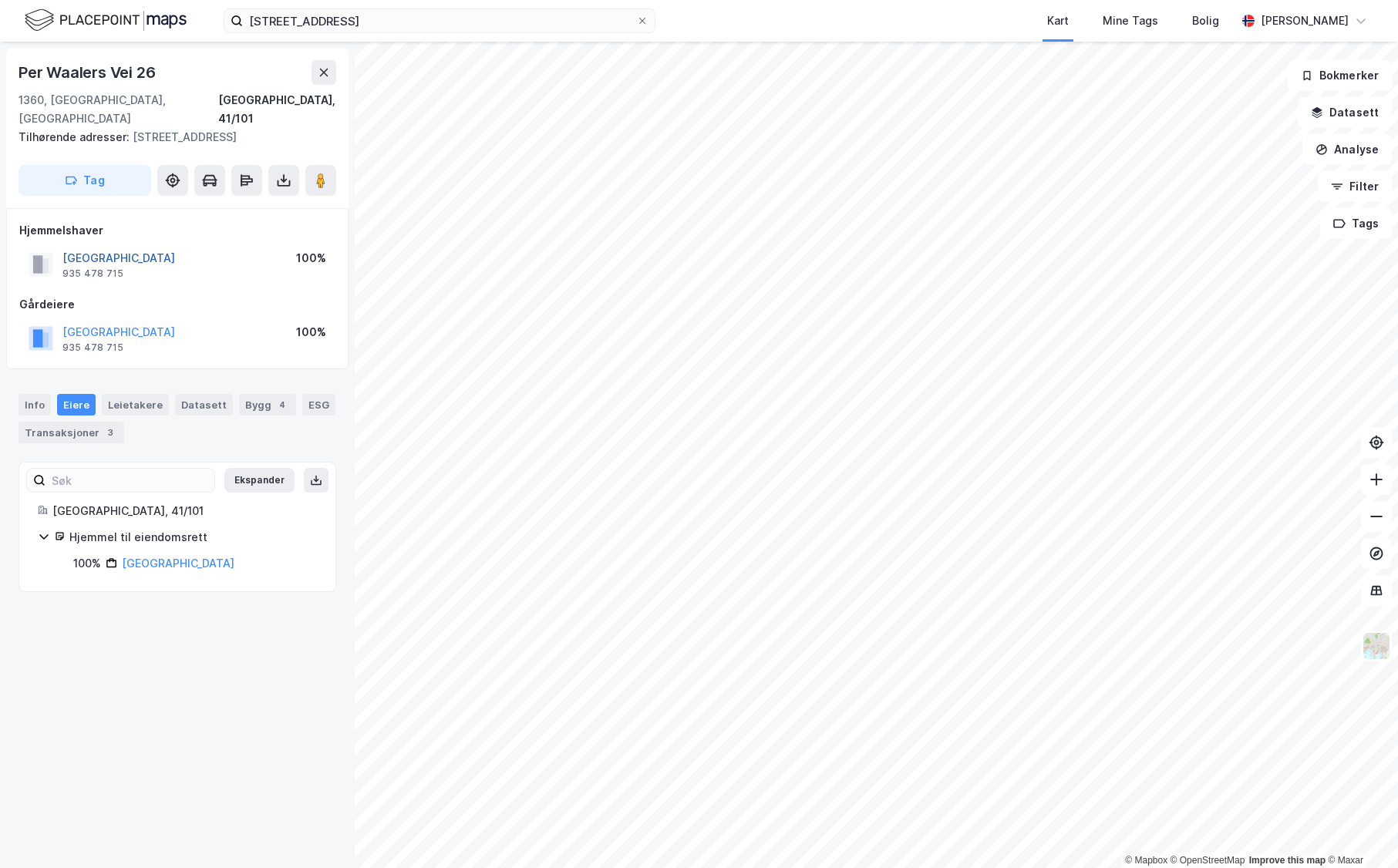
click at [0, 0] on button "[GEOGRAPHIC_DATA]" at bounding box center [0, 0] width 0 height 0
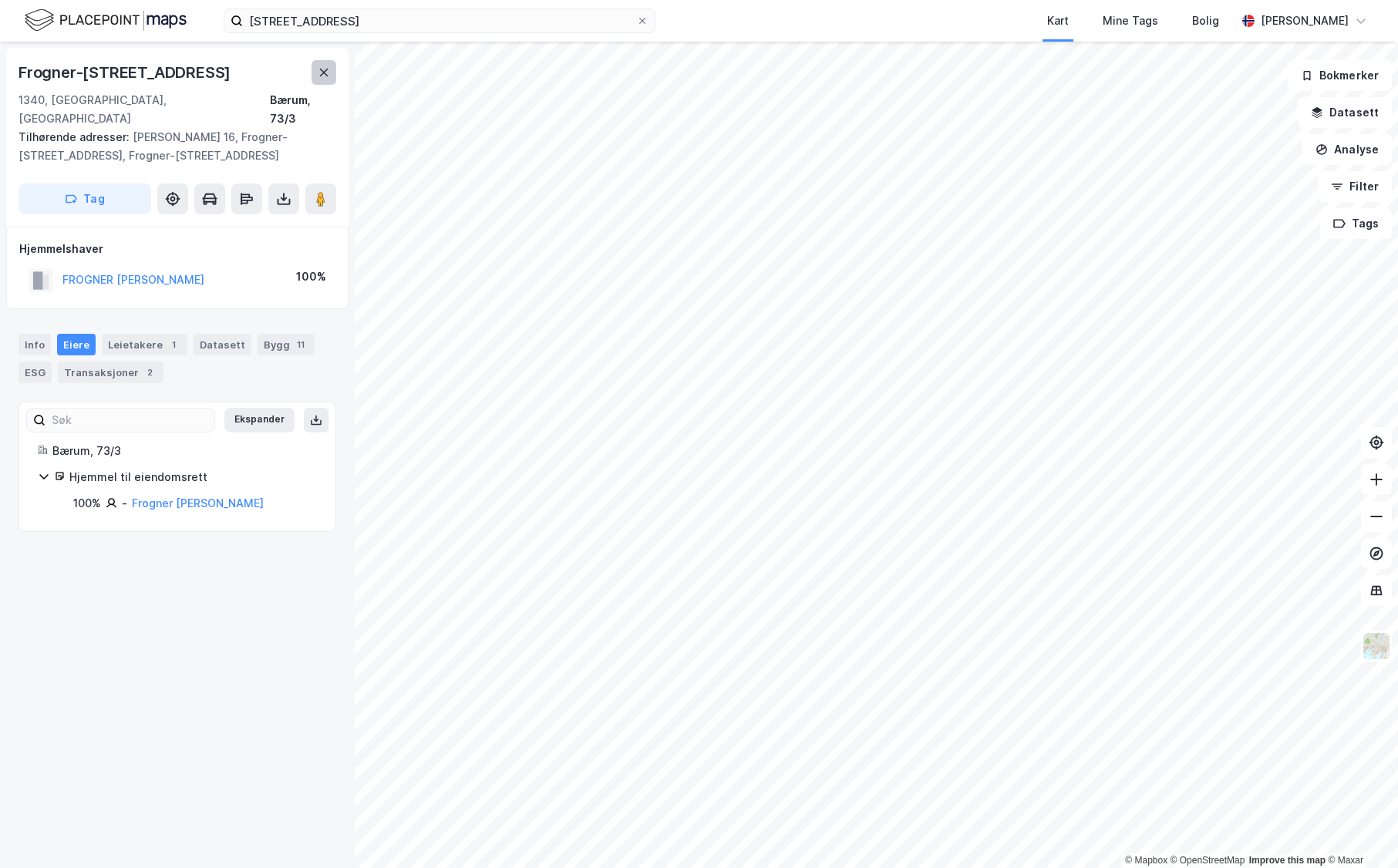
click at [322, 79] on button at bounding box center [324, 73] width 25 height 25
